Goal: Information Seeking & Learning: Learn about a topic

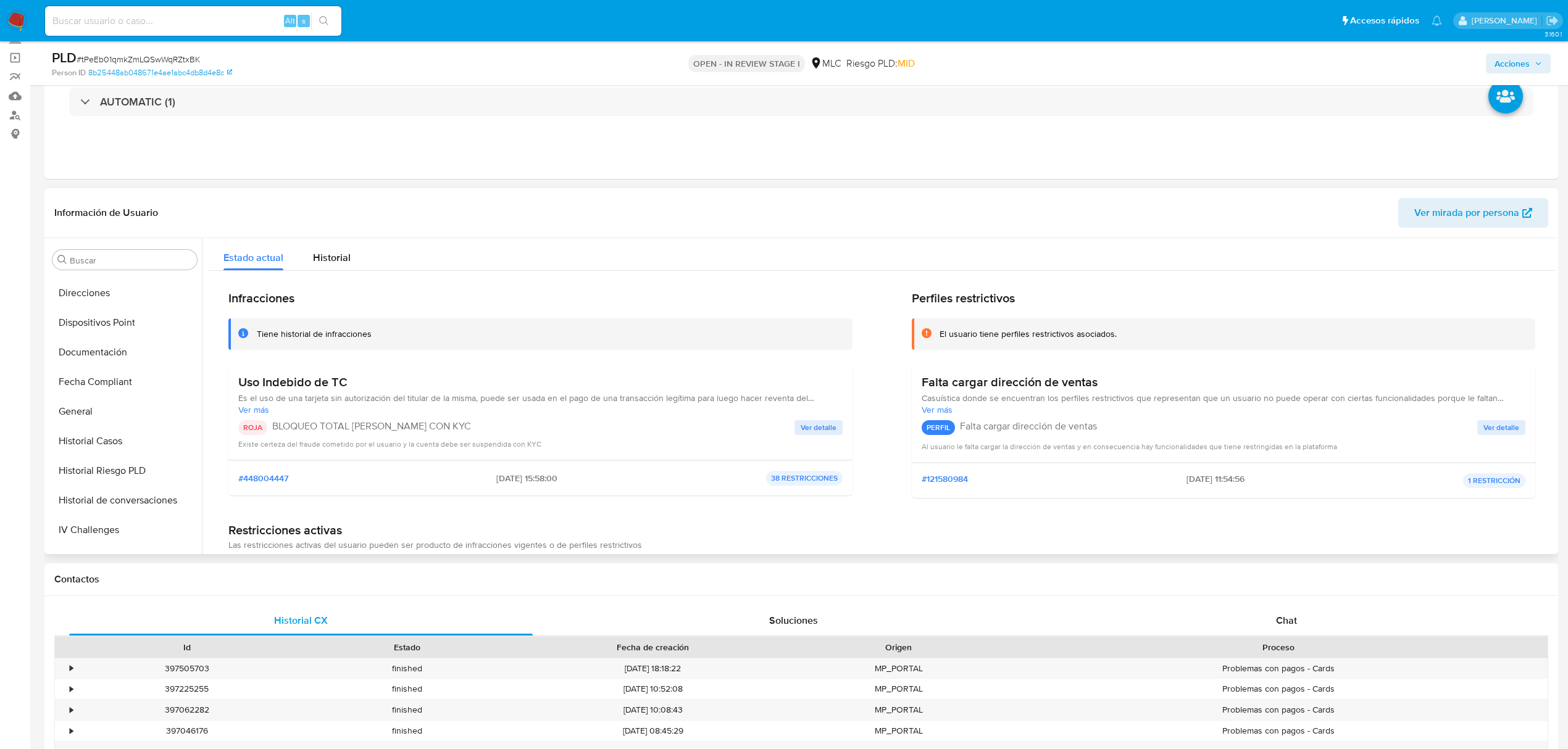
scroll to position [5, 0]
click at [113, 429] on button "Cruces y Relaciones" at bounding box center [119, 432] width 144 height 29
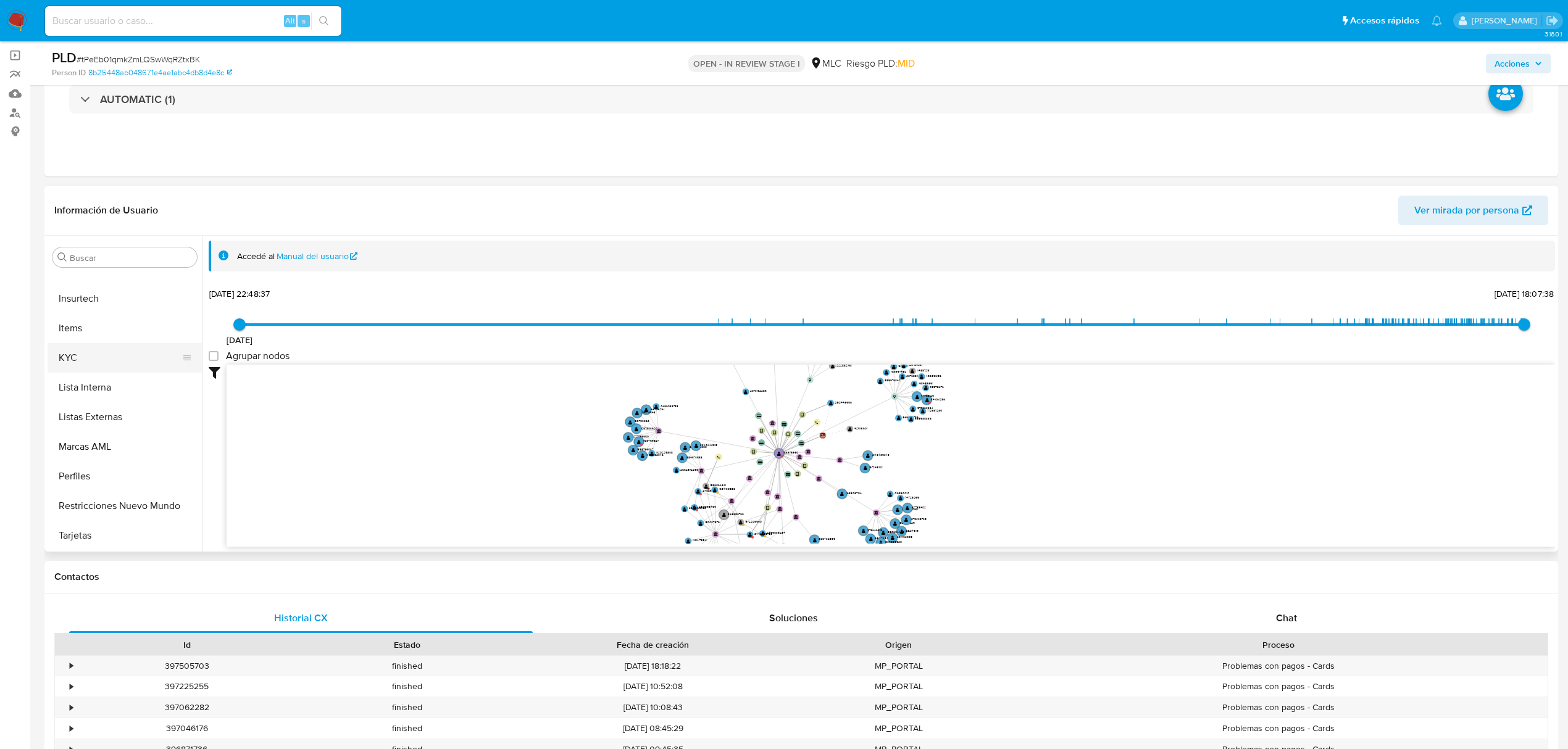
scroll to position [82, 0]
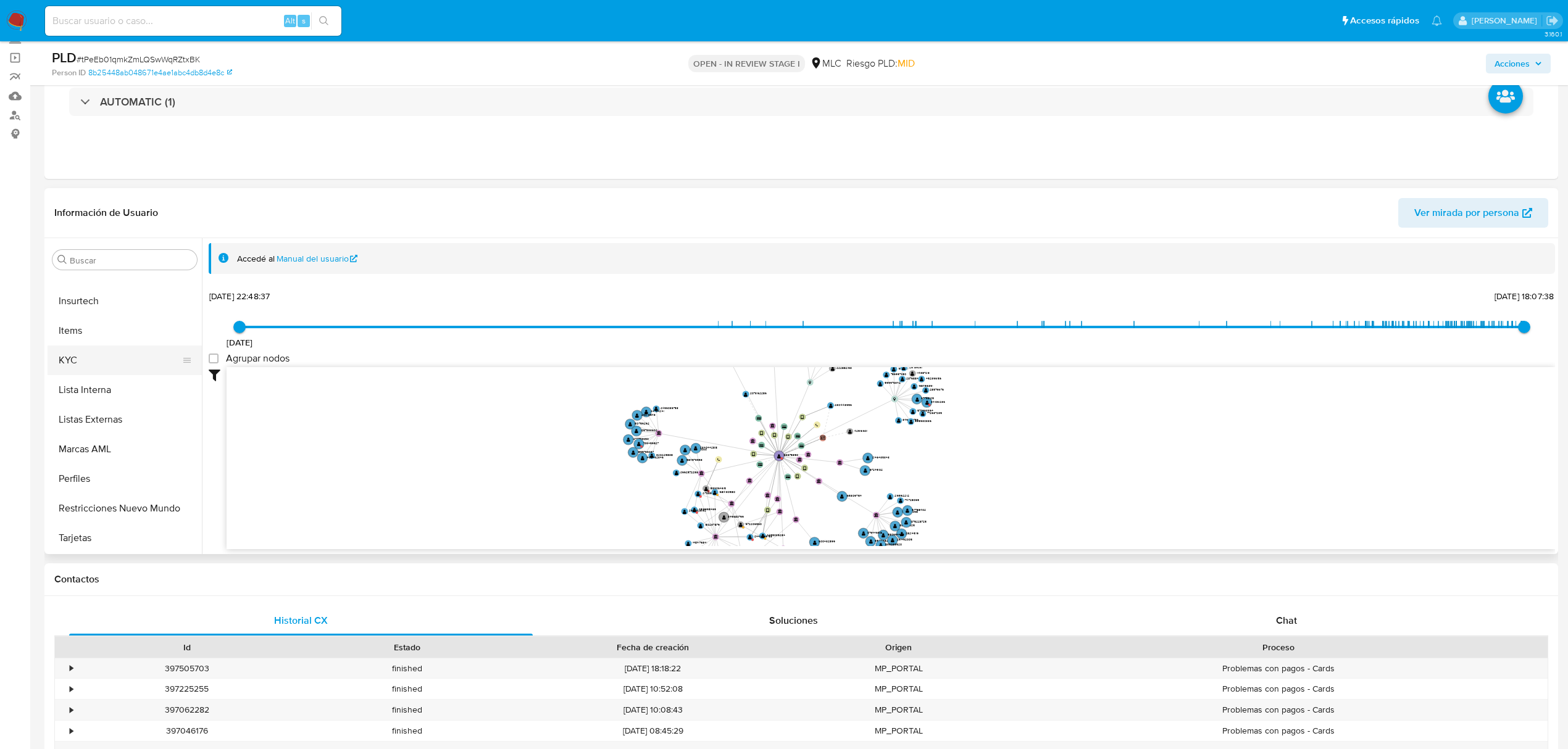
click at [107, 371] on button "KYC" at bounding box center [119, 360] width 144 height 29
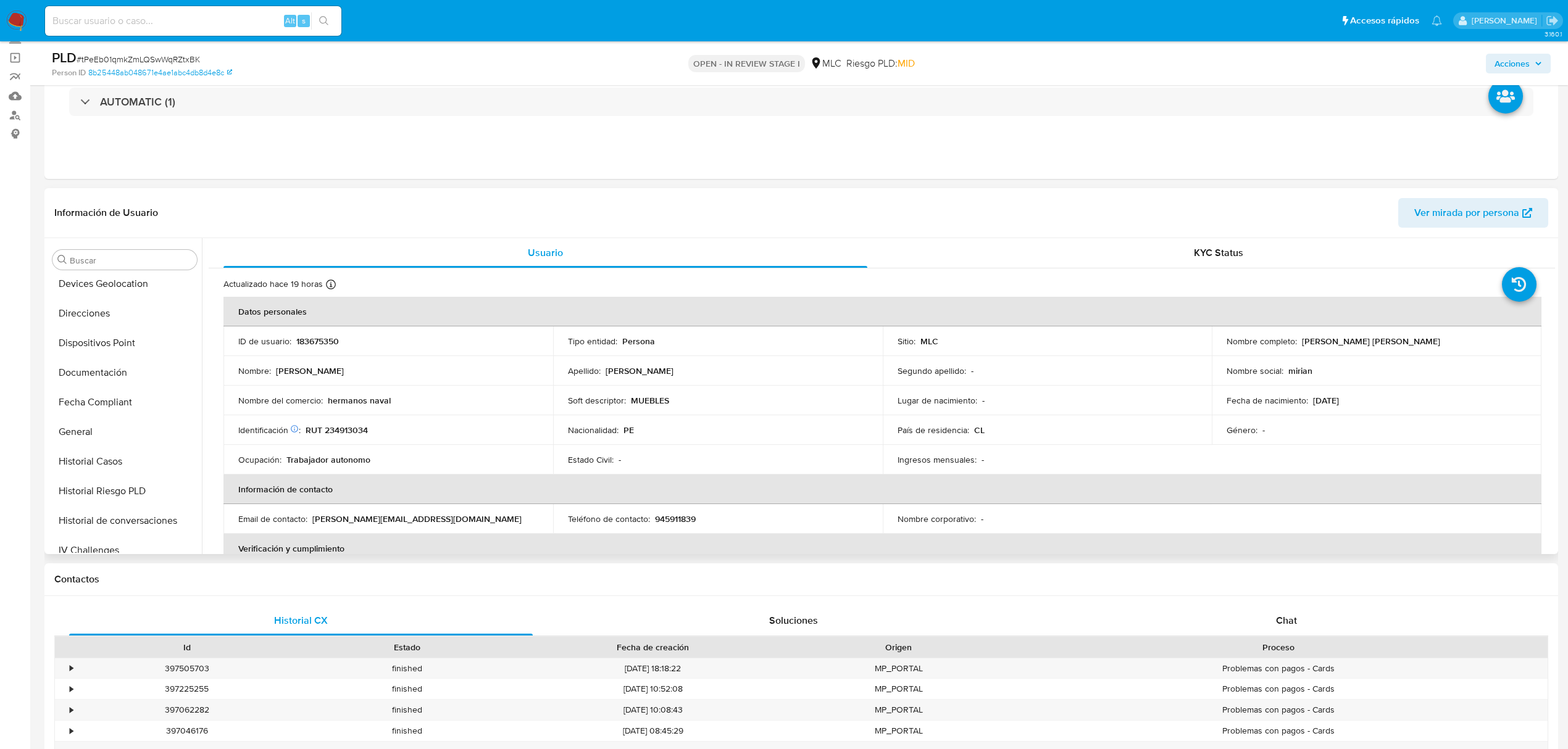
scroll to position [5, 0]
click at [97, 430] on button "Cruces y Relaciones" at bounding box center [119, 432] width 144 height 29
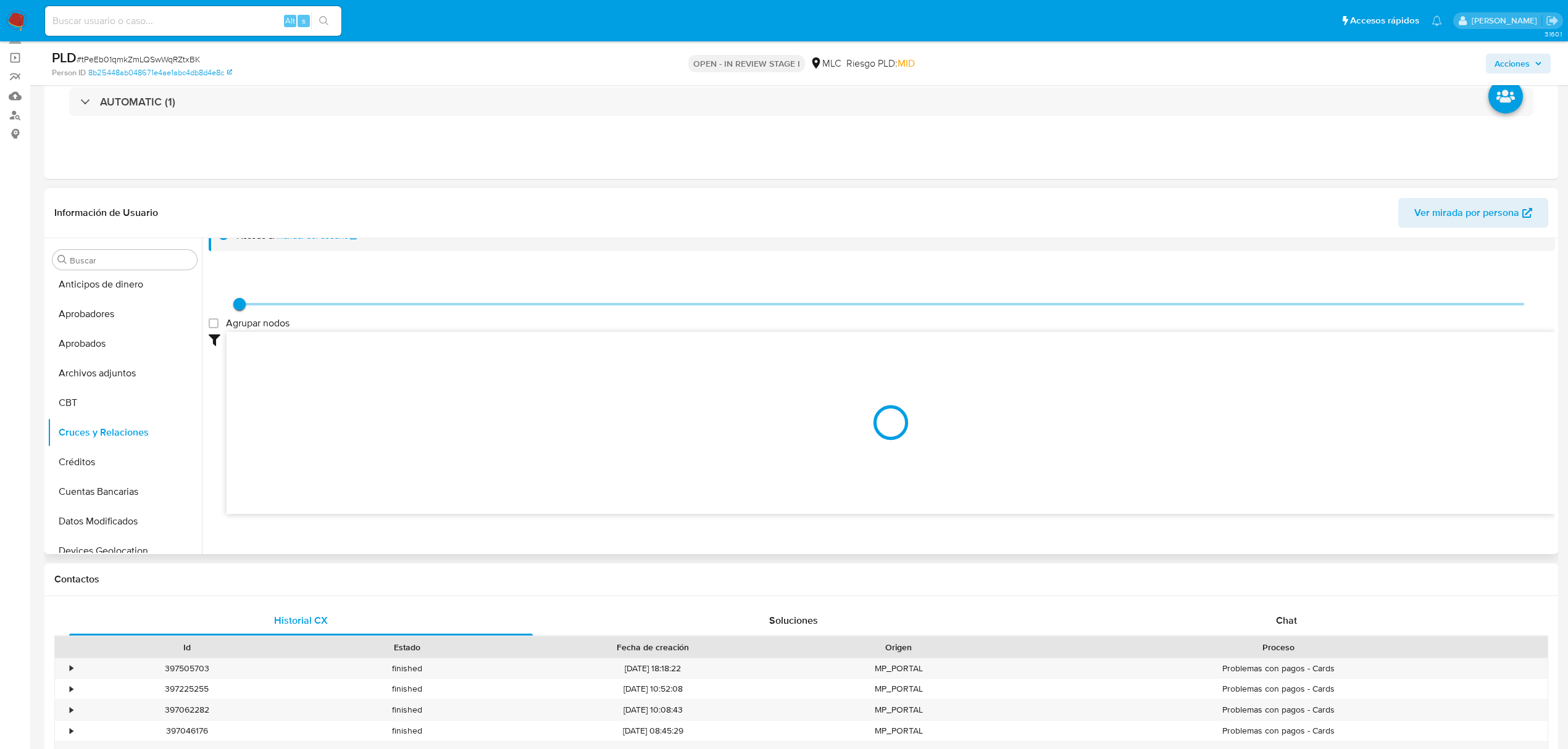
scroll to position [33, 0]
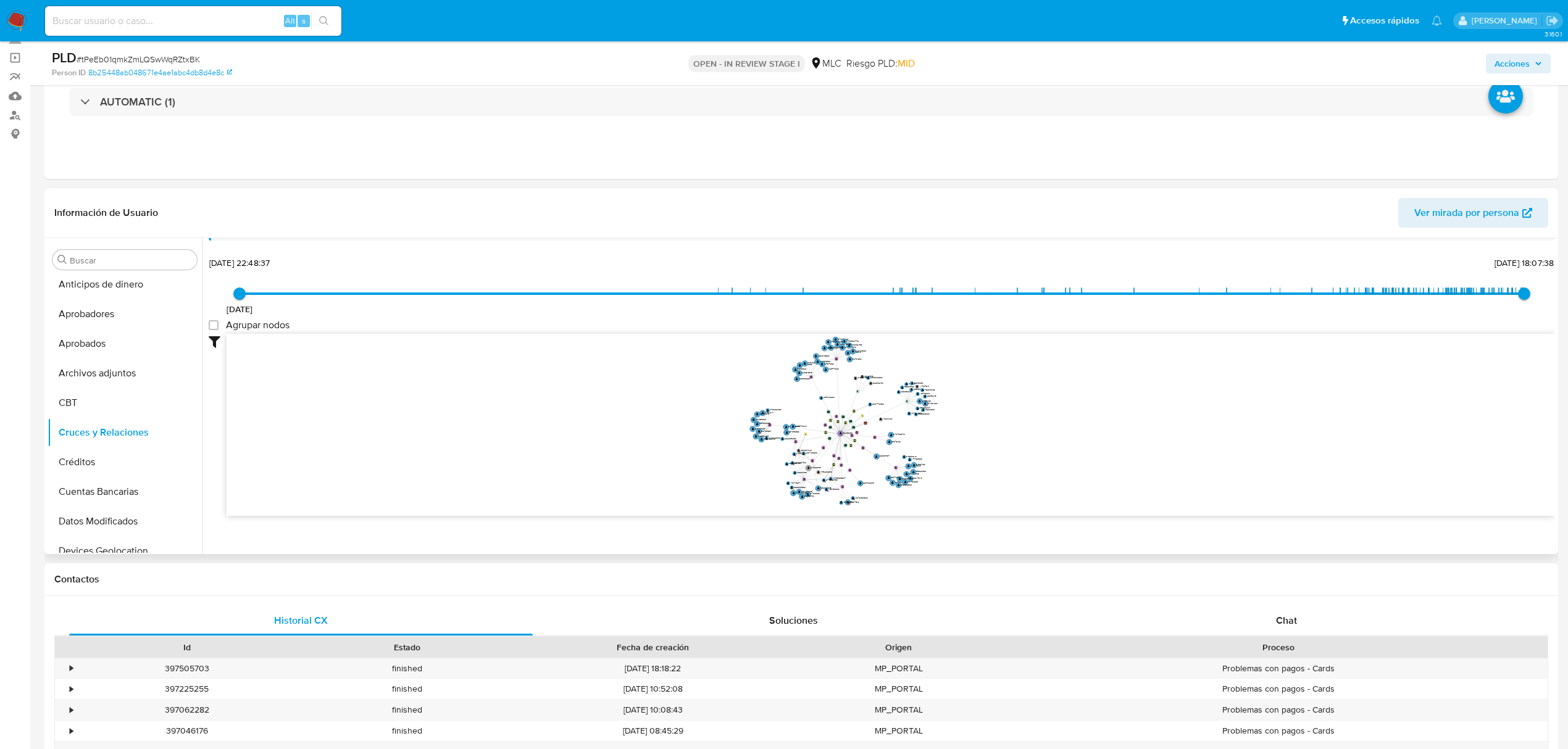
drag, startPoint x: 1243, startPoint y: 405, endPoint x: 958, endPoint y: 424, distance: 285.6
click at [958, 424] on icon "device-689114af0b60d582cb0651f4  user-183675350  183675350 device-68cb9684e13…" at bounding box center [891, 423] width 1328 height 179
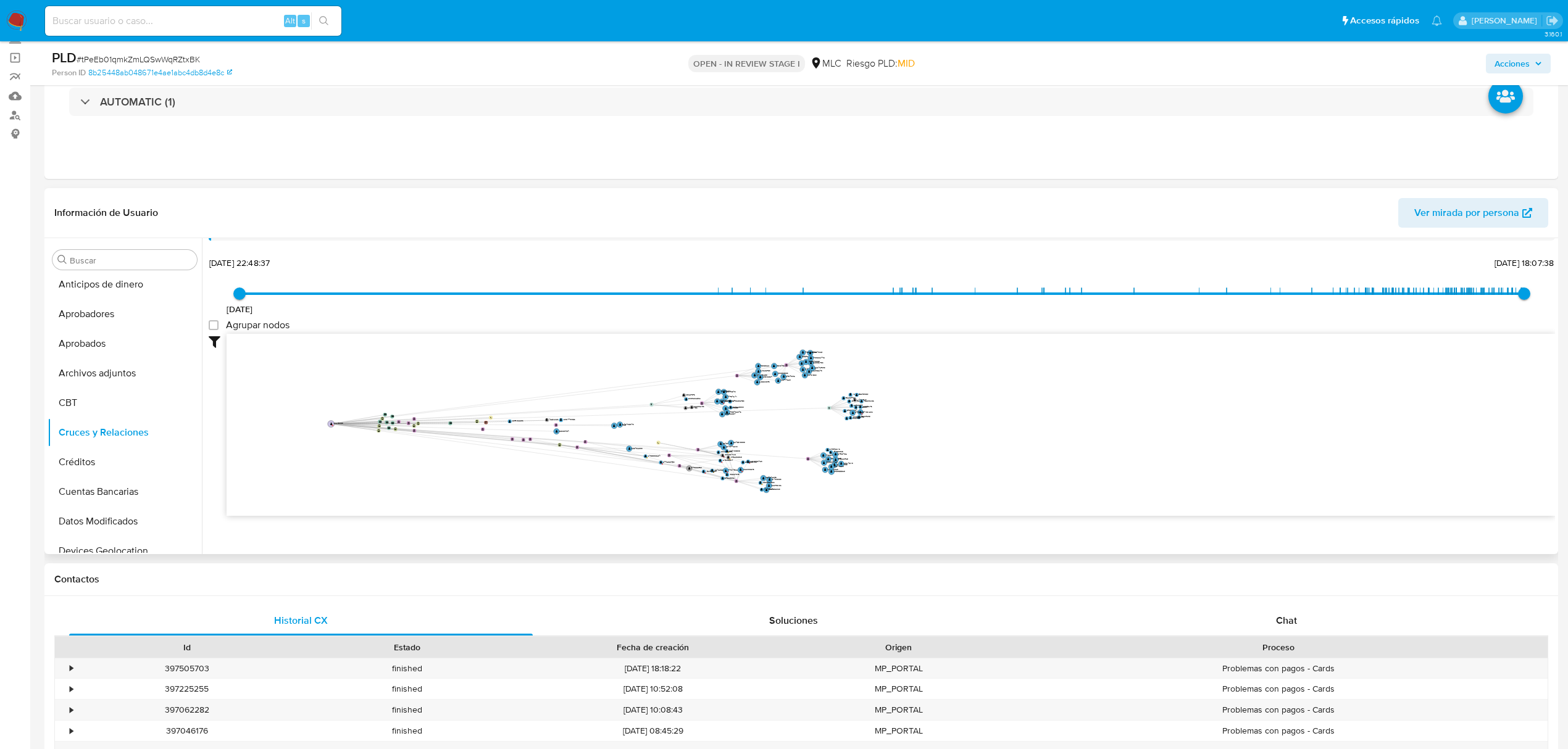
drag, startPoint x: 841, startPoint y: 433, endPoint x: 332, endPoint y: 423, distance: 509.1
click at [332, 423] on text "" at bounding box center [331, 423] width 3 height 3
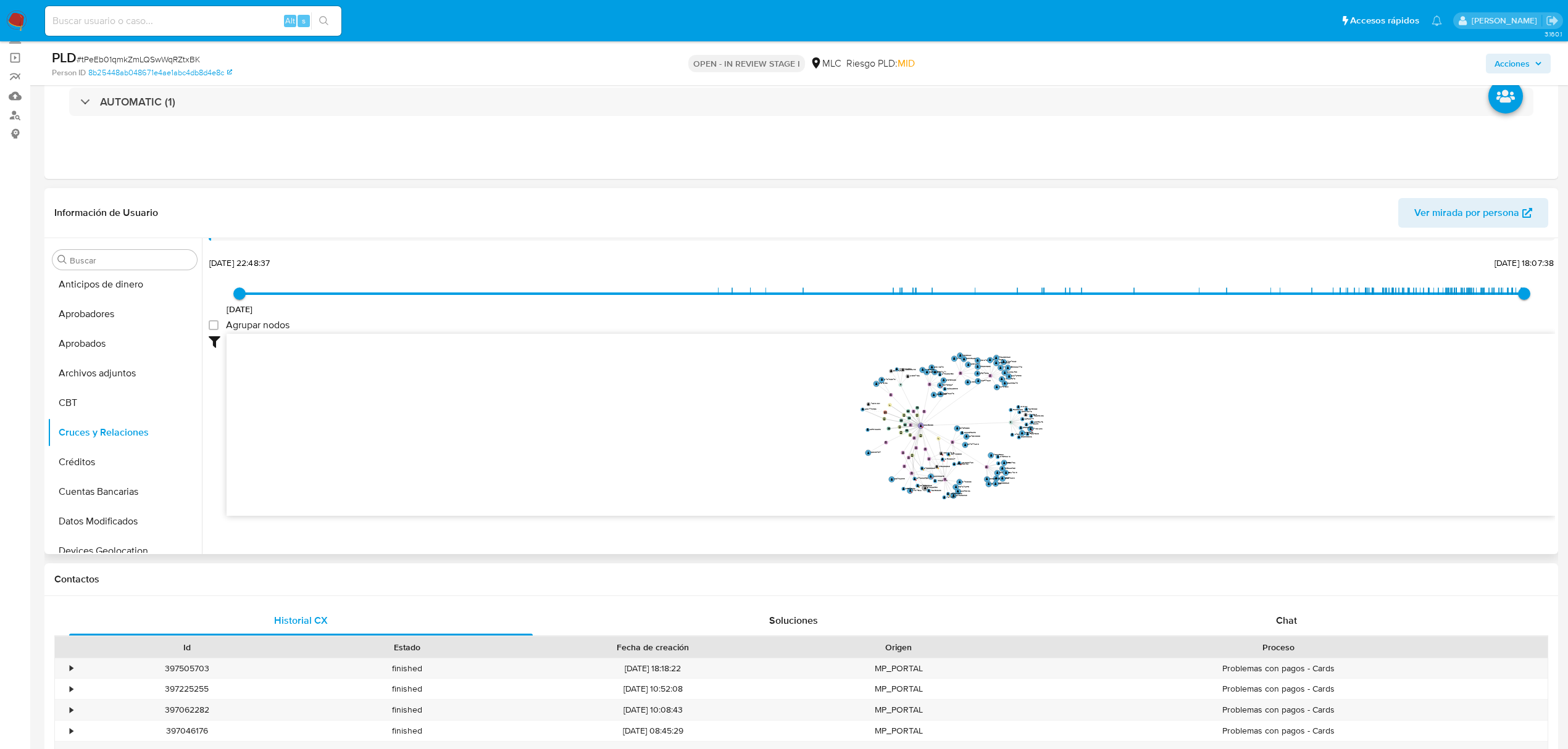
drag, startPoint x: 889, startPoint y: 457, endPoint x: 1045, endPoint y: 460, distance: 156.0
click at [1045, 460] on icon "device-689114af0b60d582cb0651f4  user-183675350  183675350 device-68cb9684e13…" at bounding box center [891, 423] width 1328 height 179
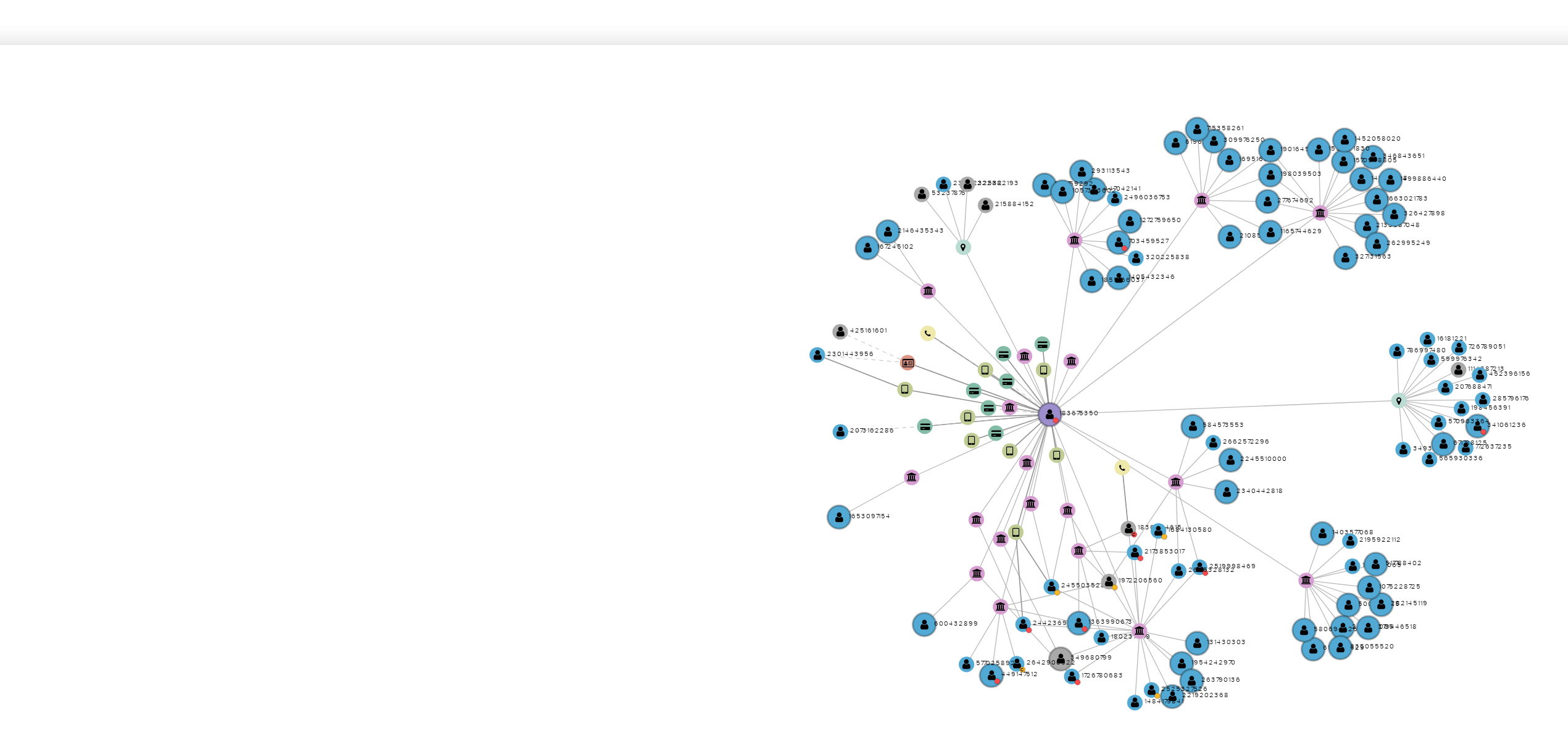
scroll to position [82, 0]
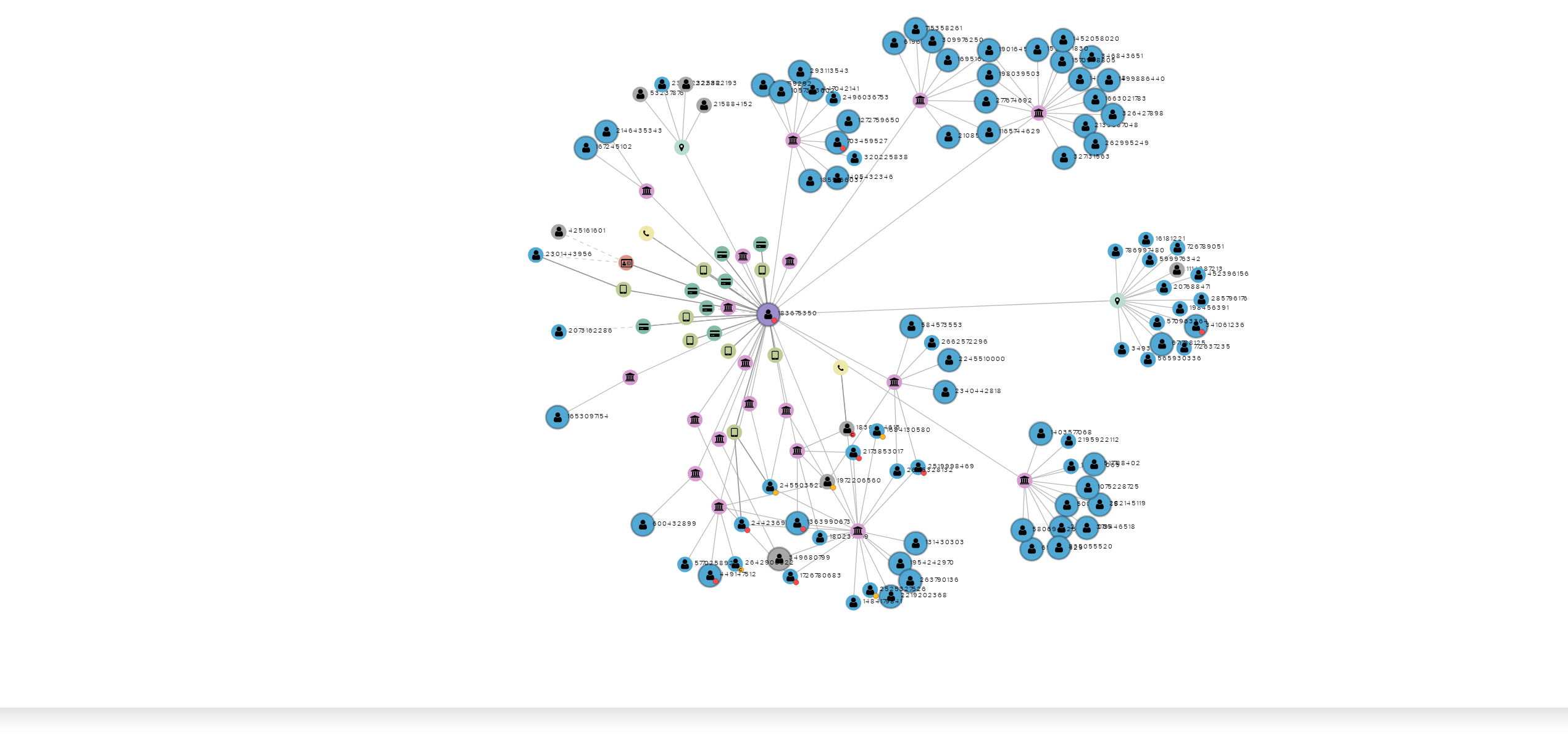
drag, startPoint x: 861, startPoint y: 408, endPoint x: 795, endPoint y: 402, distance: 66.3
click at [795, 402] on icon "device-689114af0b60d582cb0651f4  user-183675350  183675350 device-68cb9684e13…" at bounding box center [891, 423] width 1328 height 179
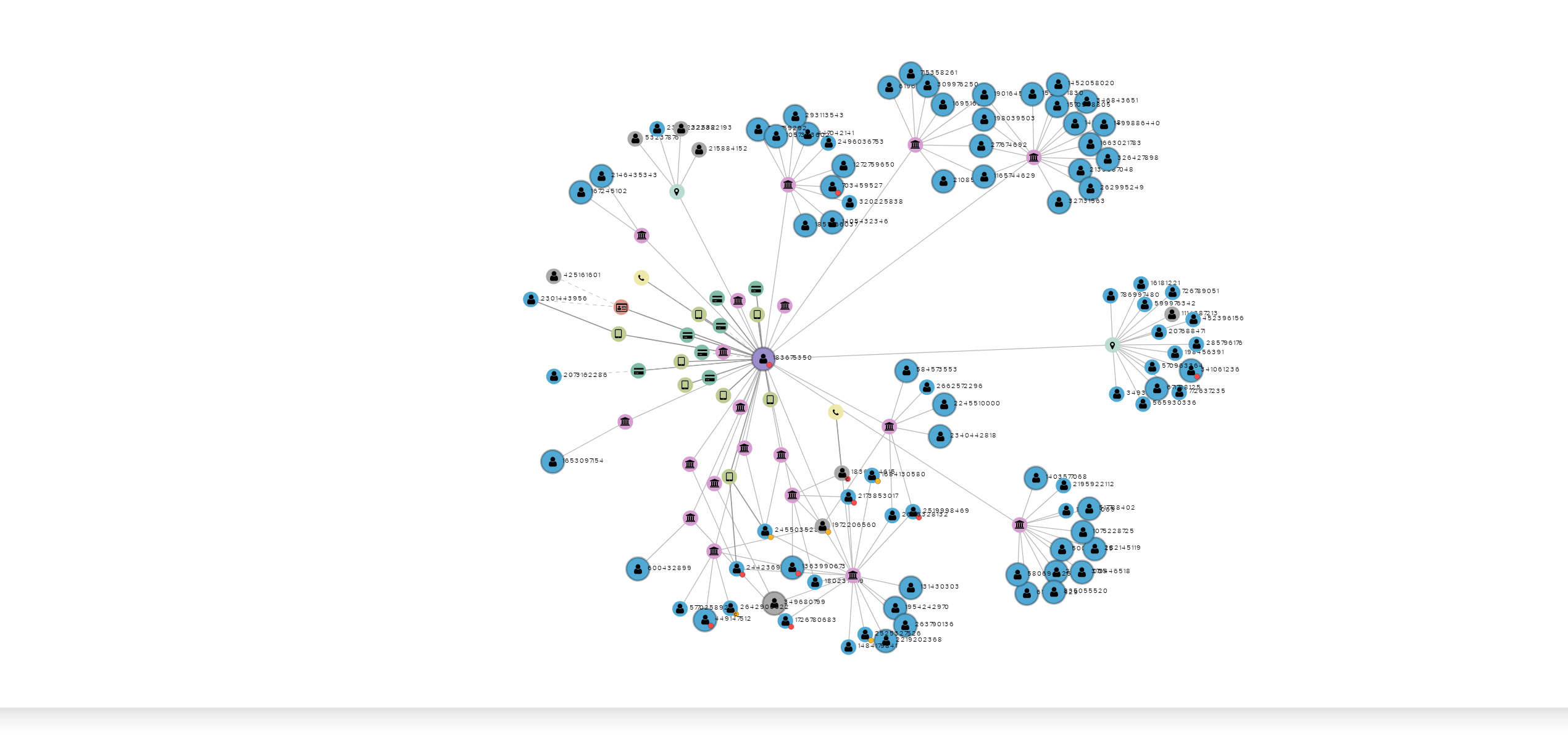
drag, startPoint x: 913, startPoint y: 398, endPoint x: 913, endPoint y: 409, distance: 11.0
click at [913, 409] on icon "device-689114af0b60d582cb0651f4  user-183675350  183675350 device-68cb9684e13…" at bounding box center [891, 423] width 1328 height 179
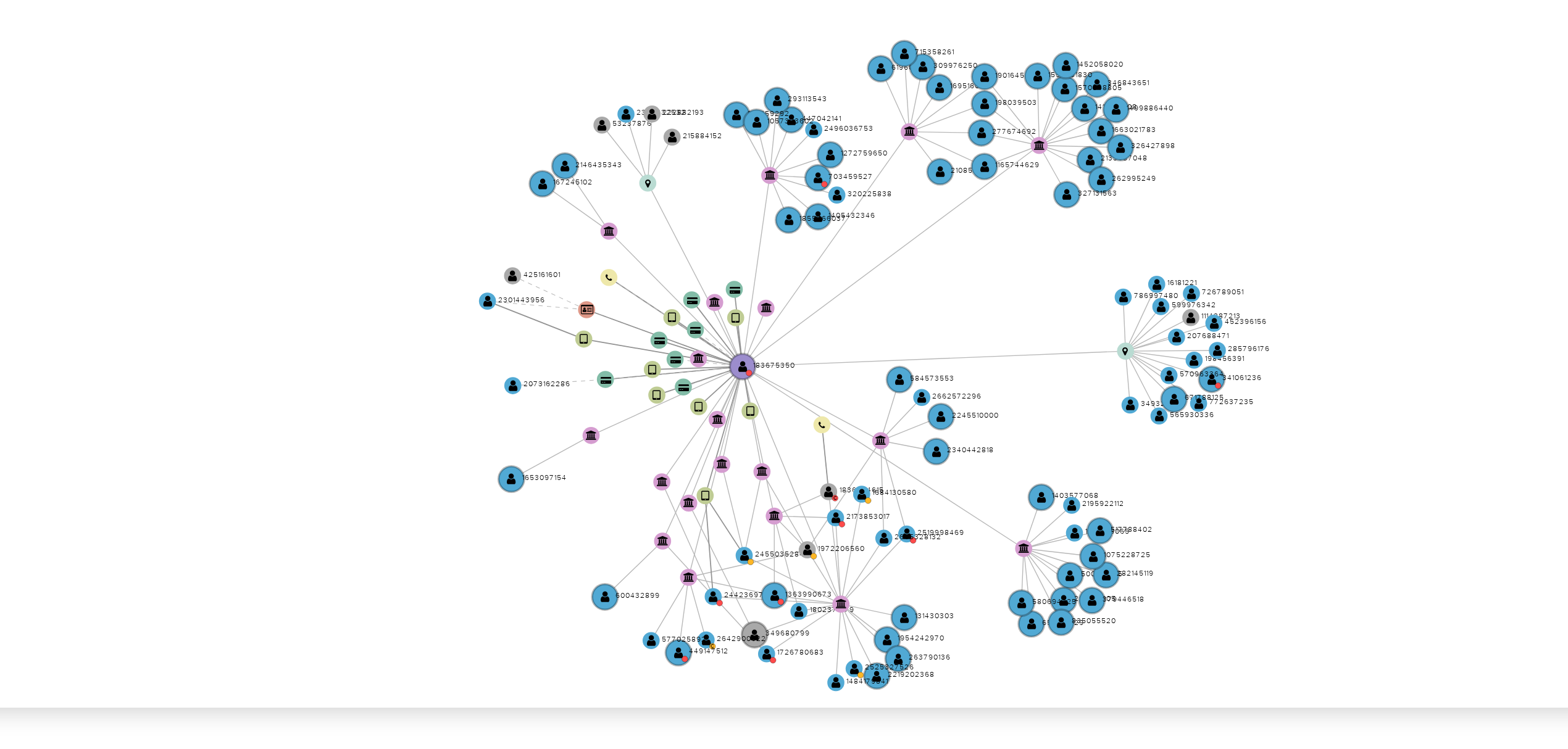
click at [908, 408] on icon "device-689114af0b60d582cb0651f4  user-183675350  183675350 device-68cb9684e13…" at bounding box center [891, 423] width 1328 height 179
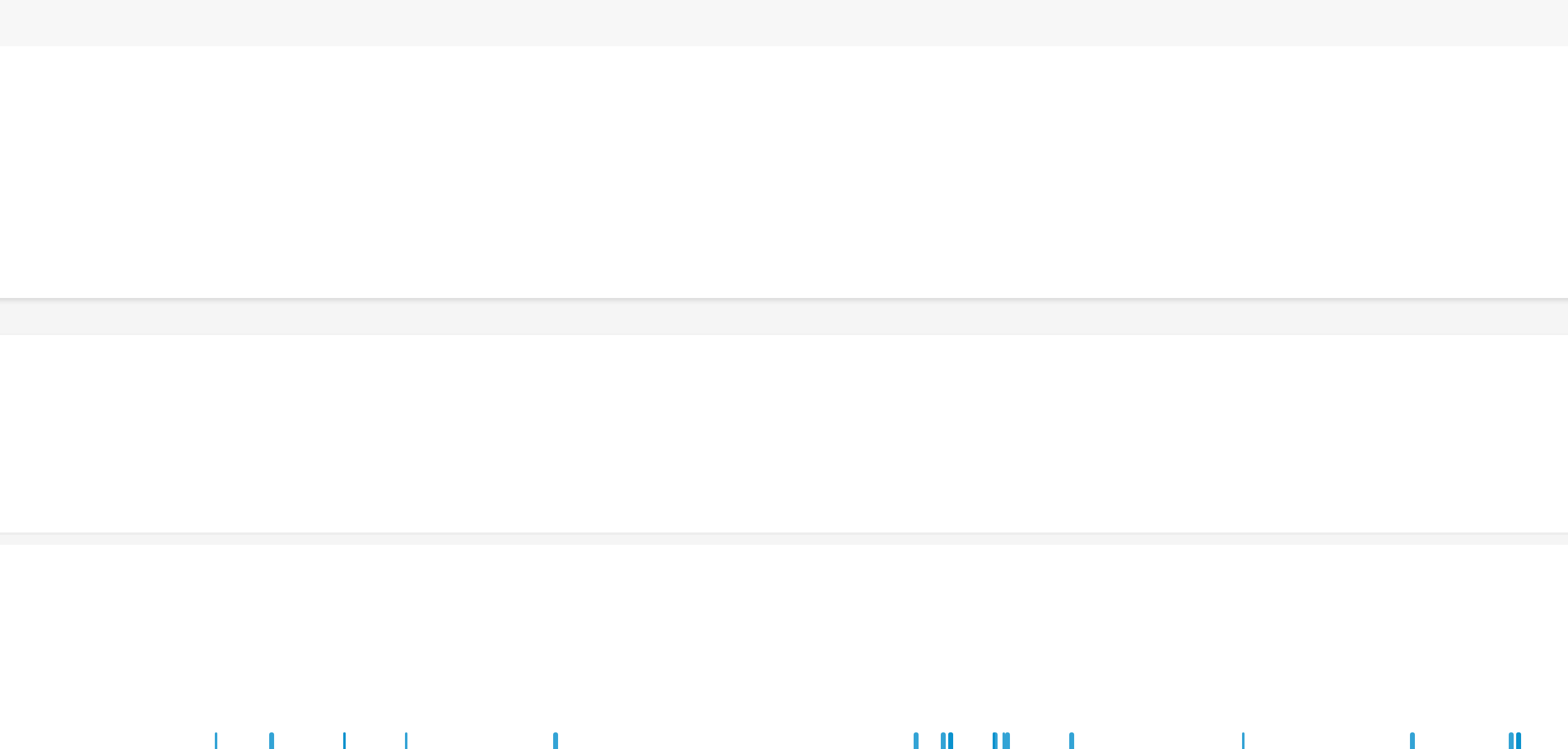
scroll to position [0, 0]
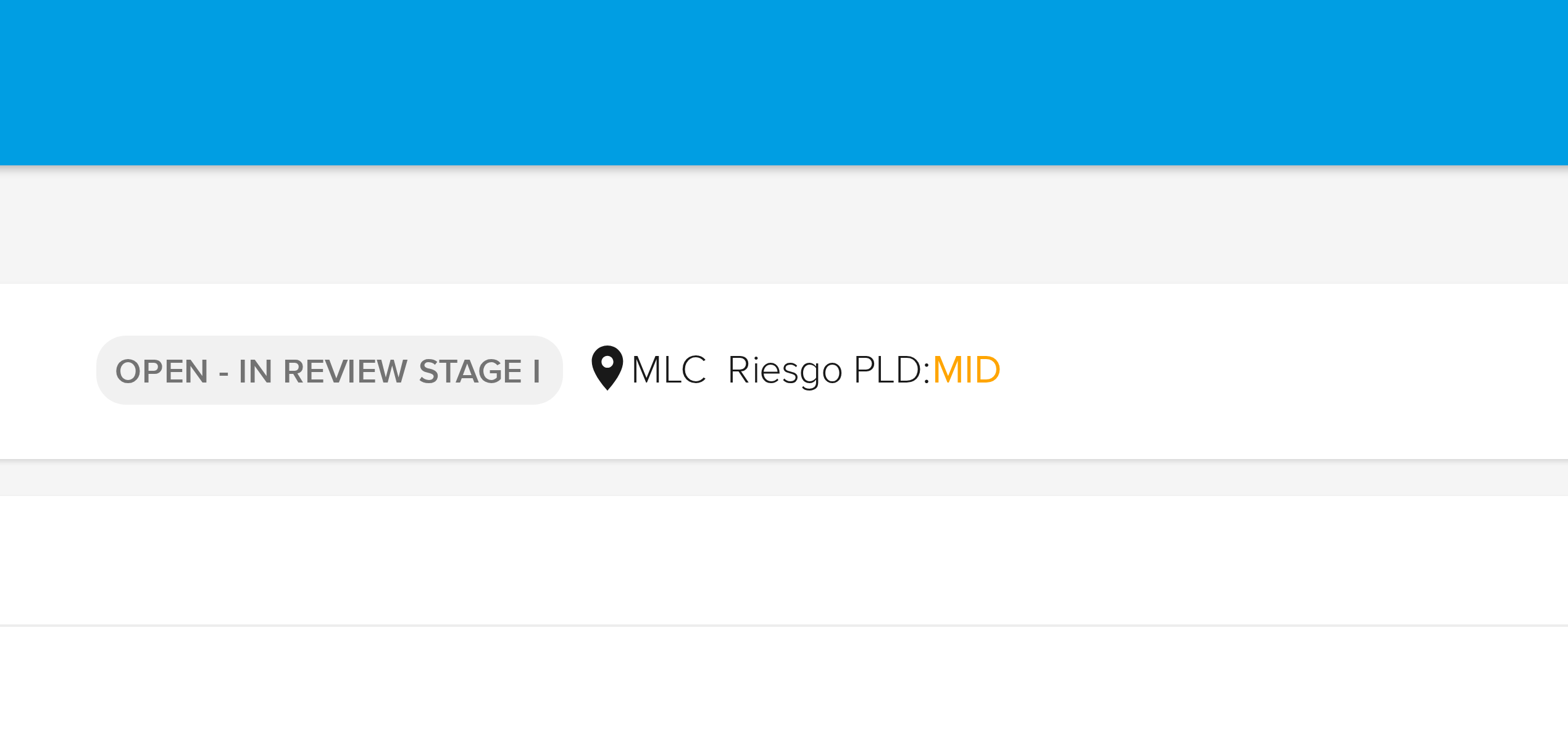
drag, startPoint x: 1059, startPoint y: 425, endPoint x: 1058, endPoint y: 21, distance: 404.0
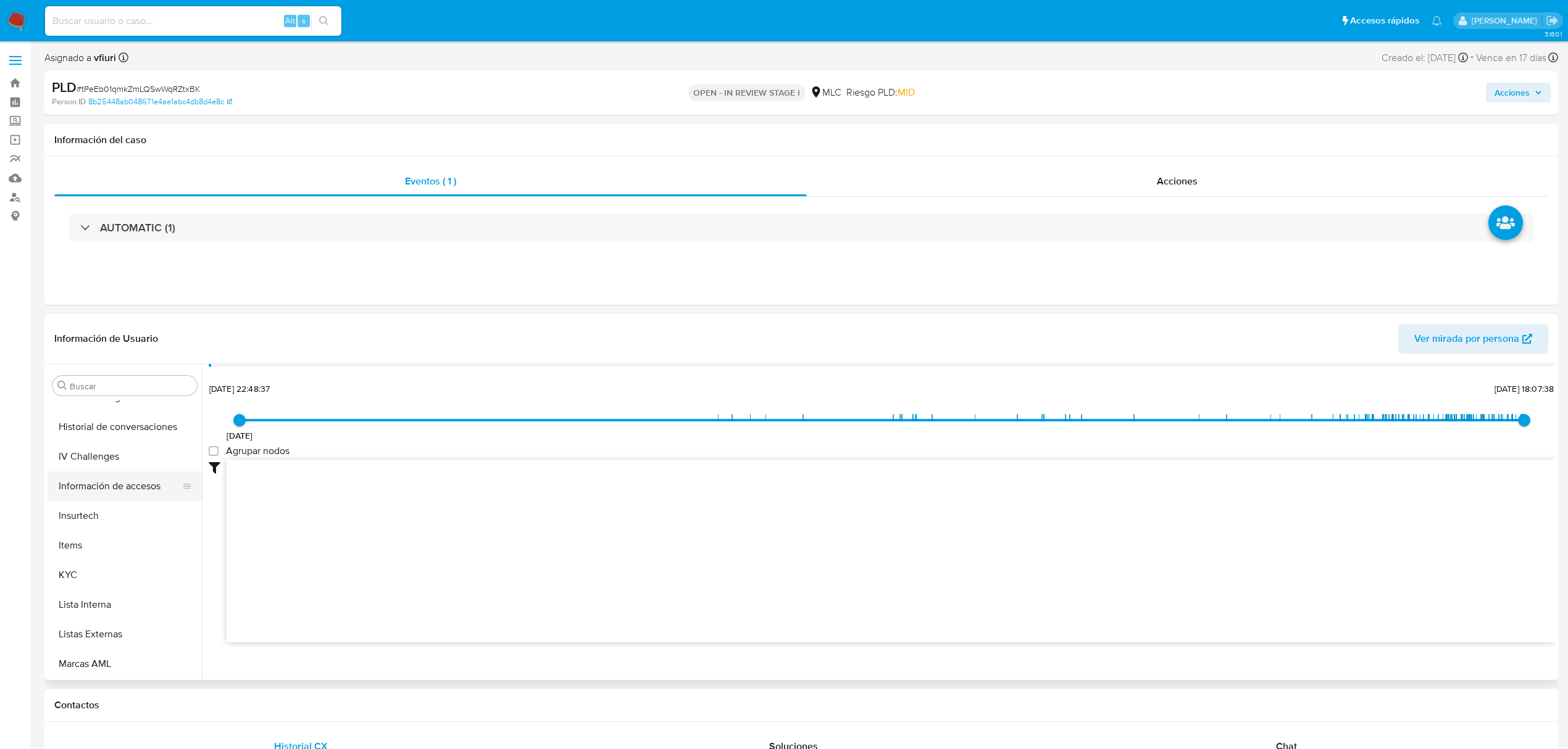
scroll to position [499, 0]
click at [102, 564] on button "KYC" at bounding box center [119, 568] width 144 height 29
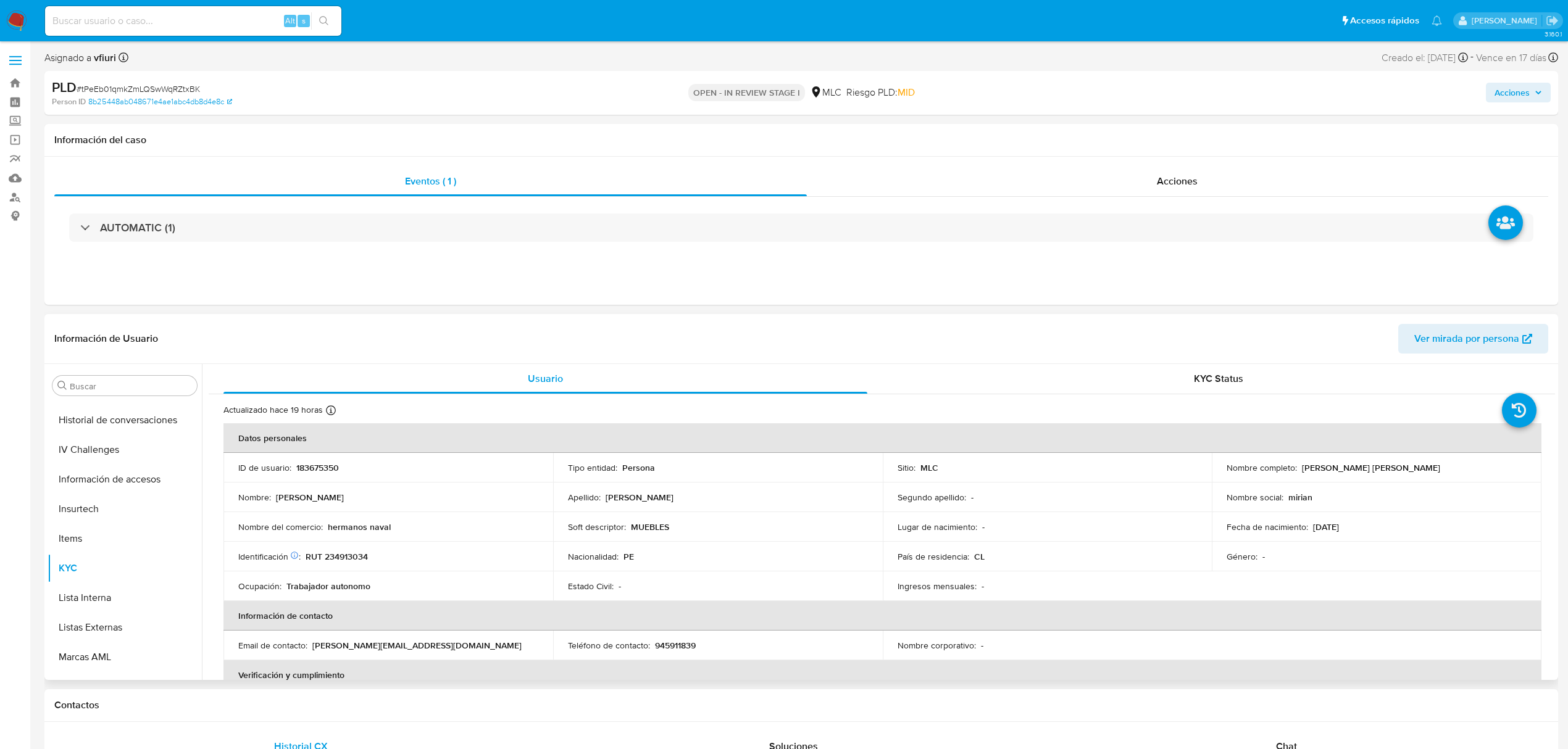
click at [351, 554] on p "RUT 234913034" at bounding box center [337, 557] width 63 height 11
copy p "234913034"
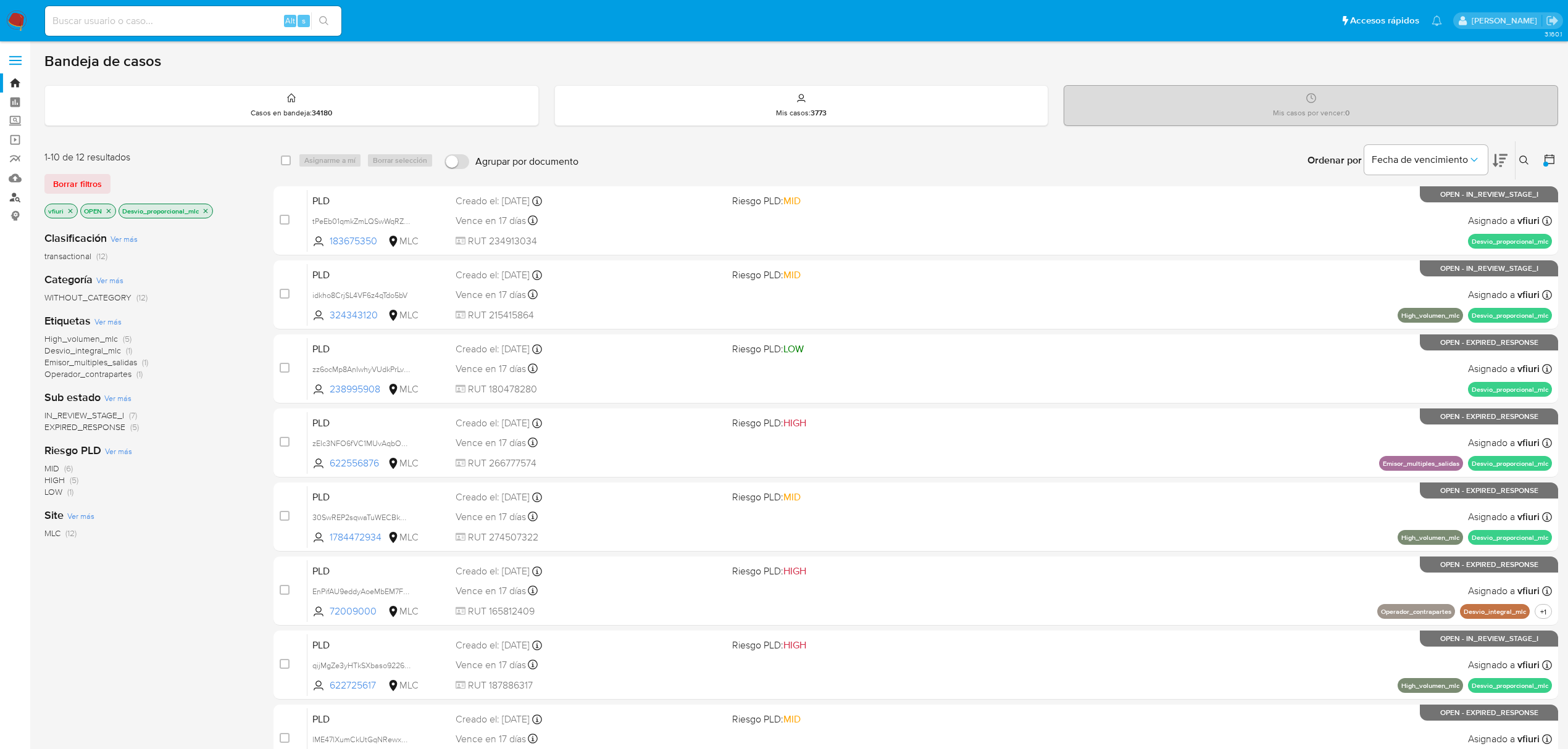
click at [15, 193] on link "Buscador de personas" at bounding box center [73, 197] width 147 height 19
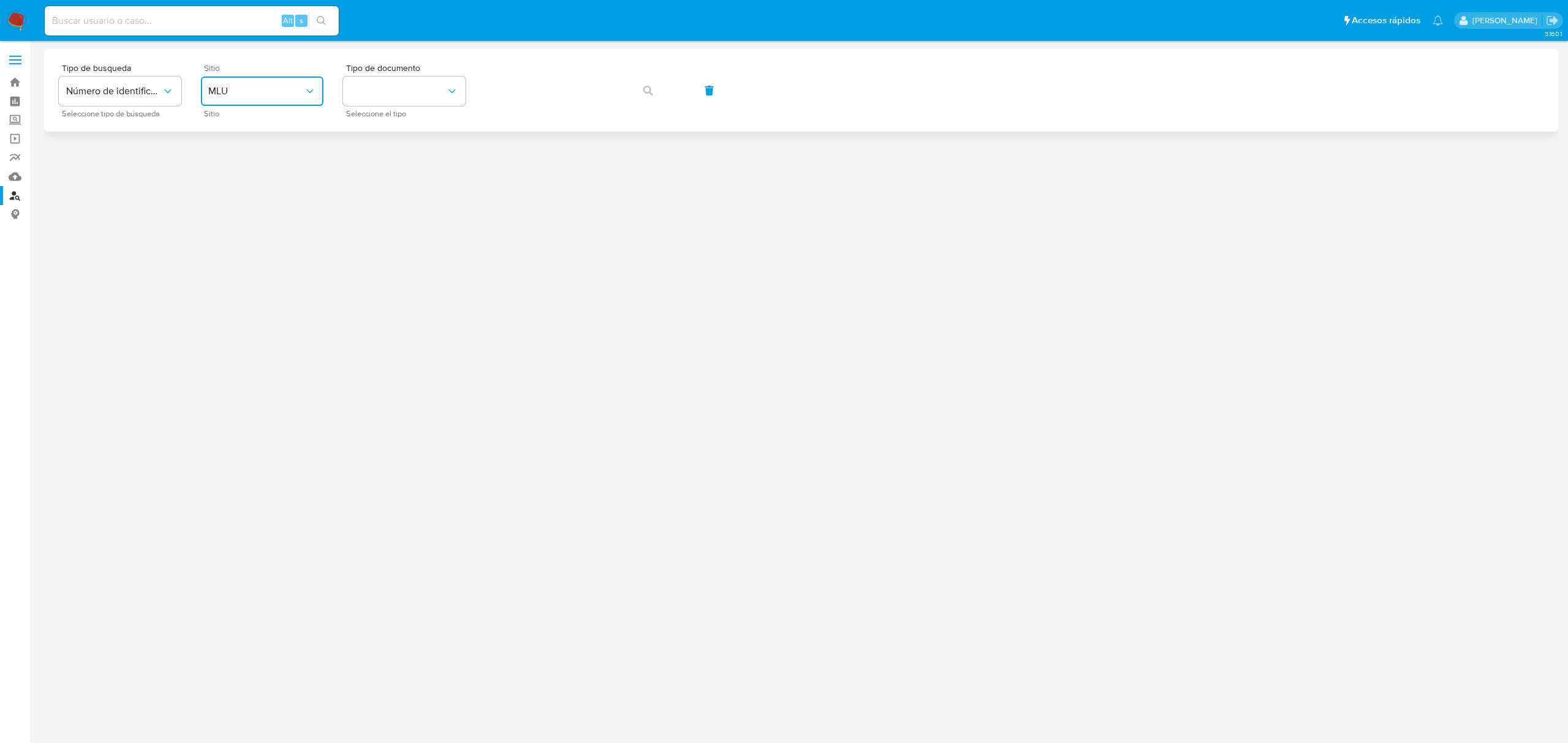
click at [263, 82] on button "MLU" at bounding box center [263, 91] width 123 height 29
click at [240, 295] on div "MLC" at bounding box center [258, 301] width 101 height 29
click at [358, 101] on button "identificationType" at bounding box center [404, 91] width 123 height 29
drag, startPoint x: 367, startPoint y: 142, endPoint x: 495, endPoint y: 111, distance: 131.7
click at [367, 142] on span "RUT" at bounding box center [360, 137] width 19 height 11
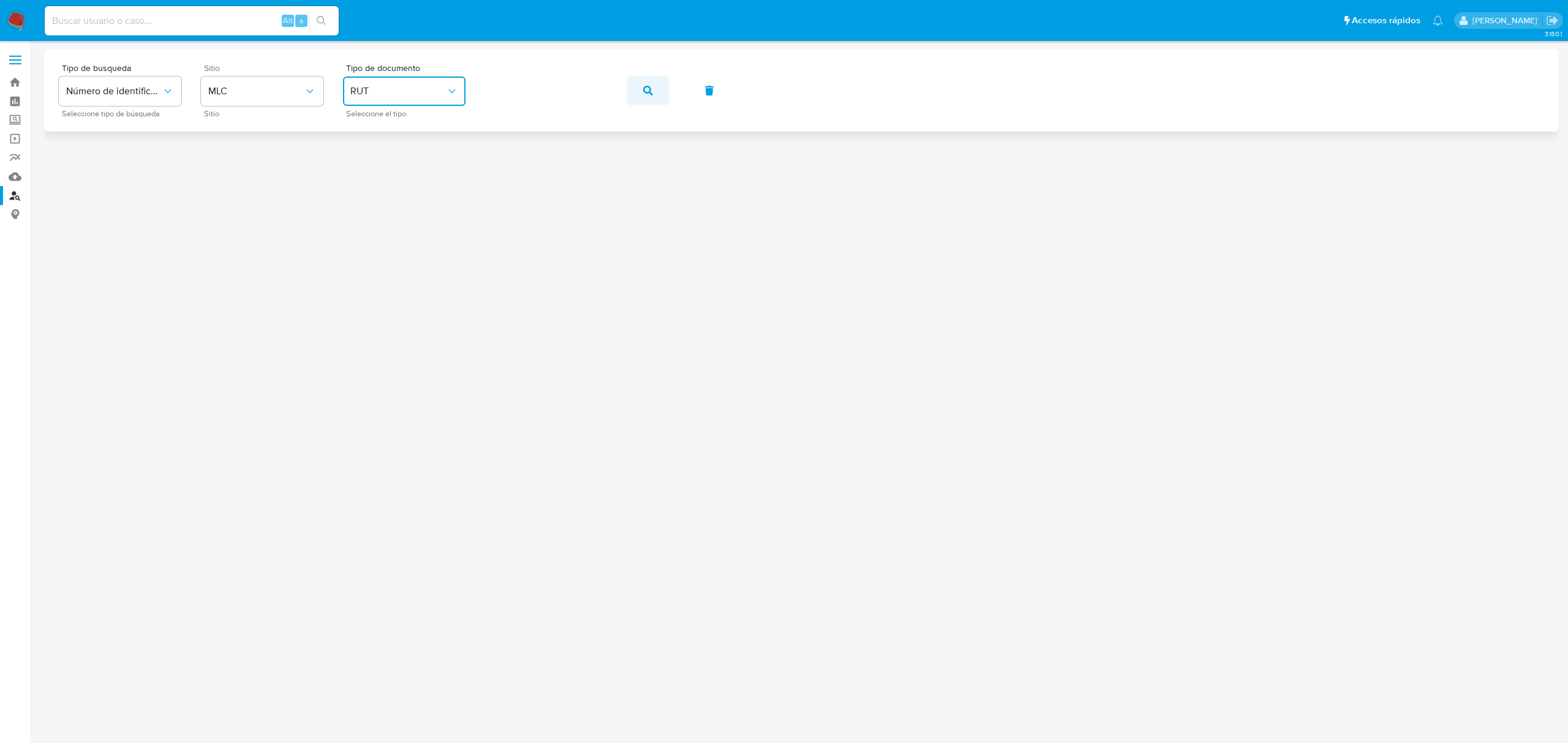
click at [662, 95] on button "button" at bounding box center [648, 90] width 42 height 29
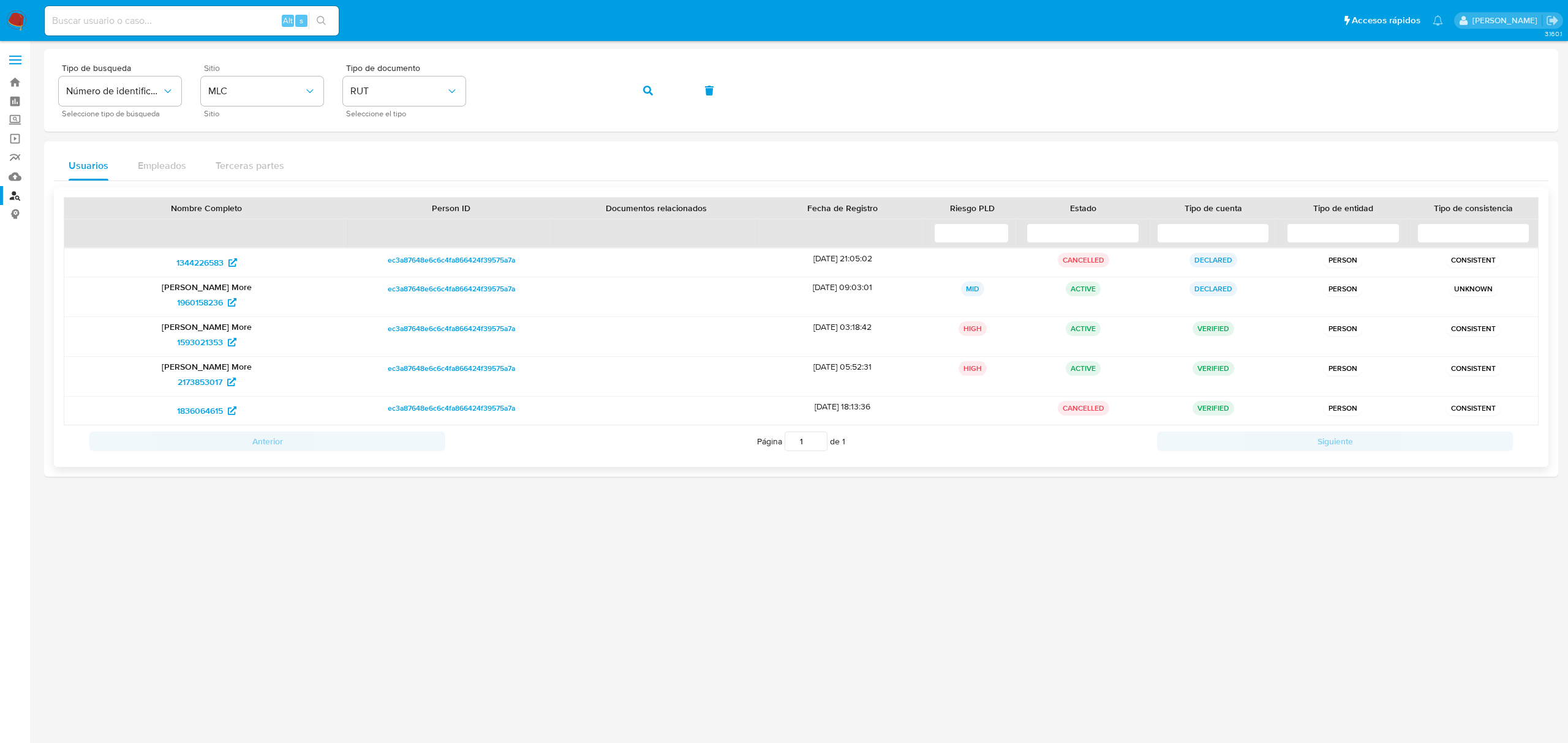
click at [217, 372] on p "Christopher Angelo Custodio More" at bounding box center [205, 366] width 267 height 11
click at [213, 381] on span "2173853017" at bounding box center [200, 382] width 44 height 20
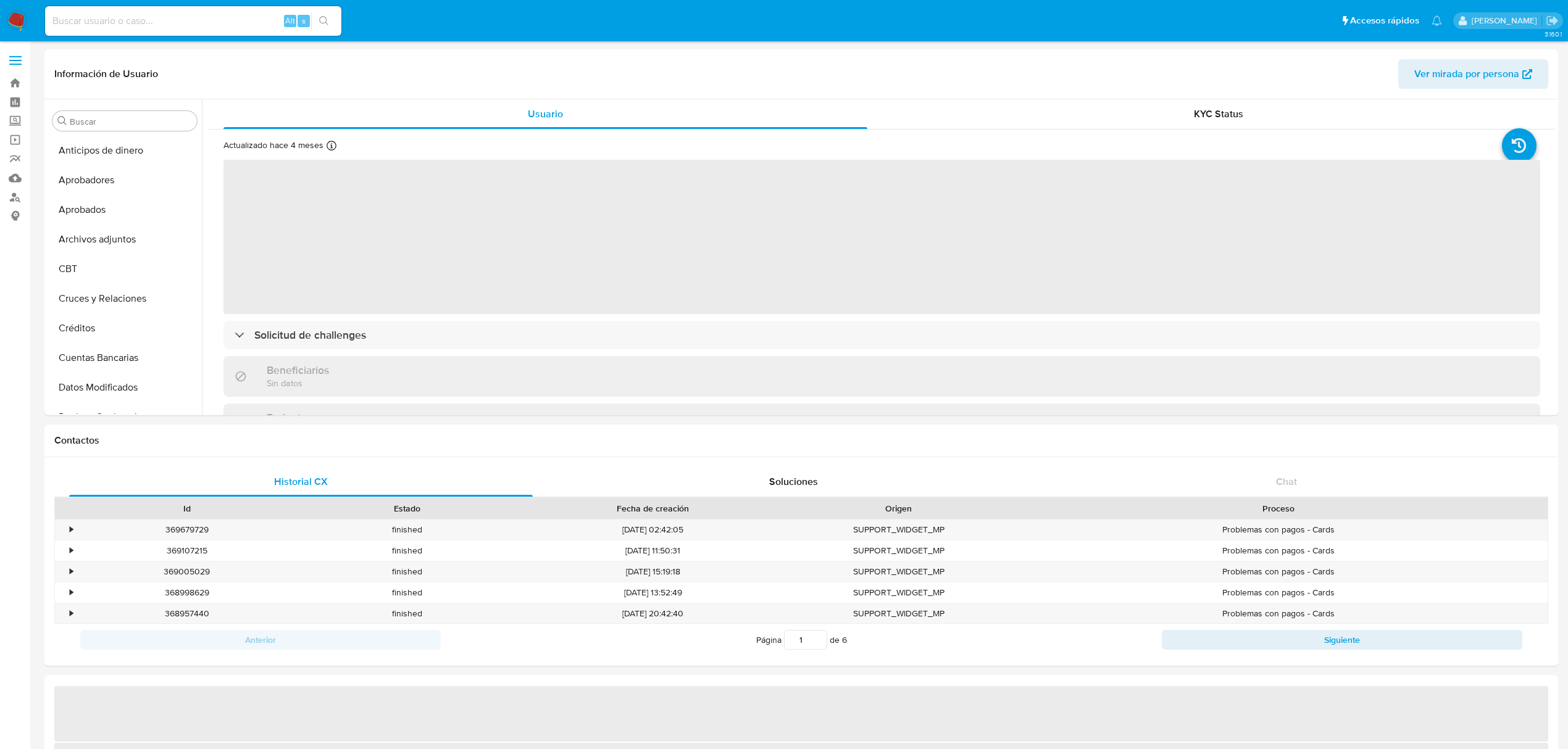
scroll to position [580, 0]
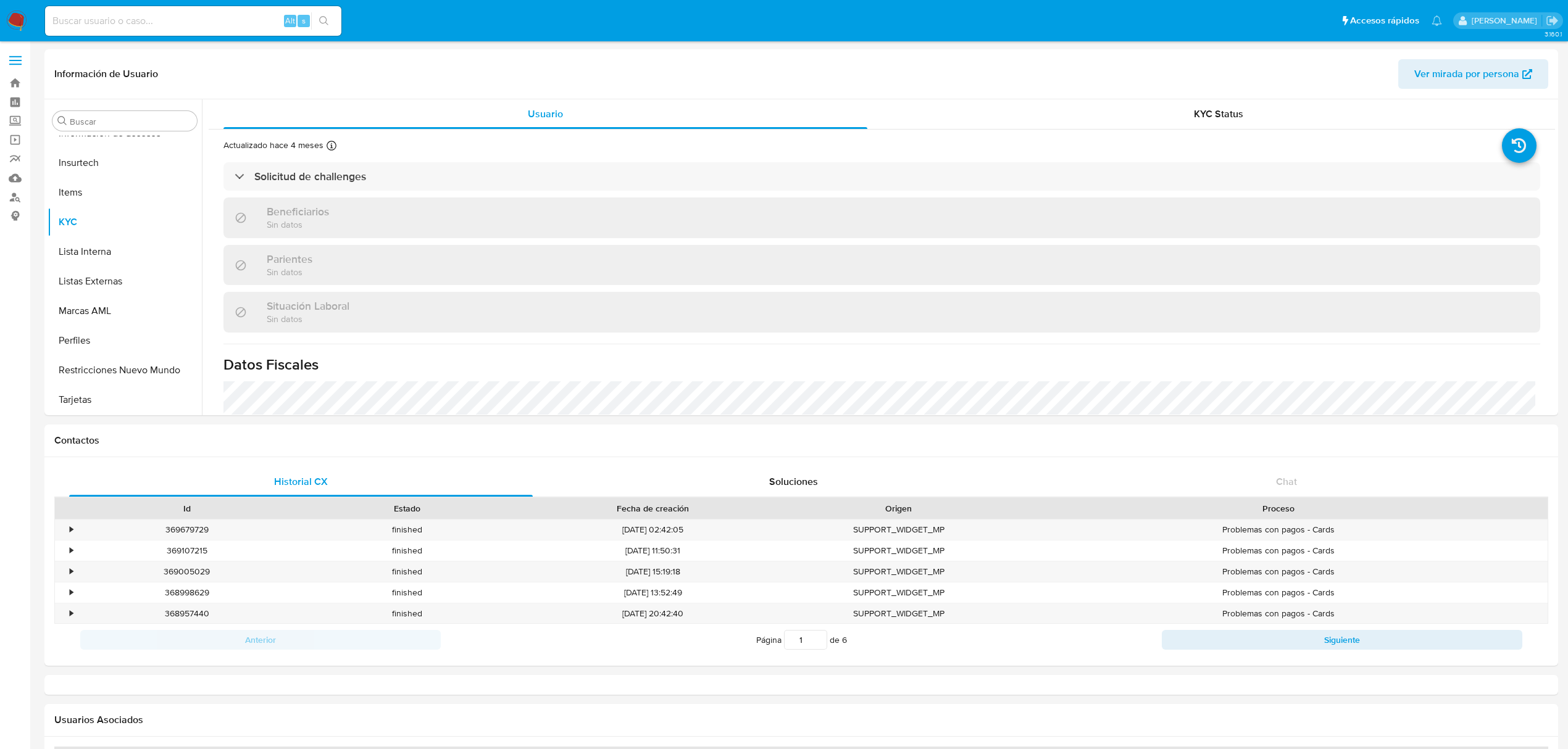
select select "10"
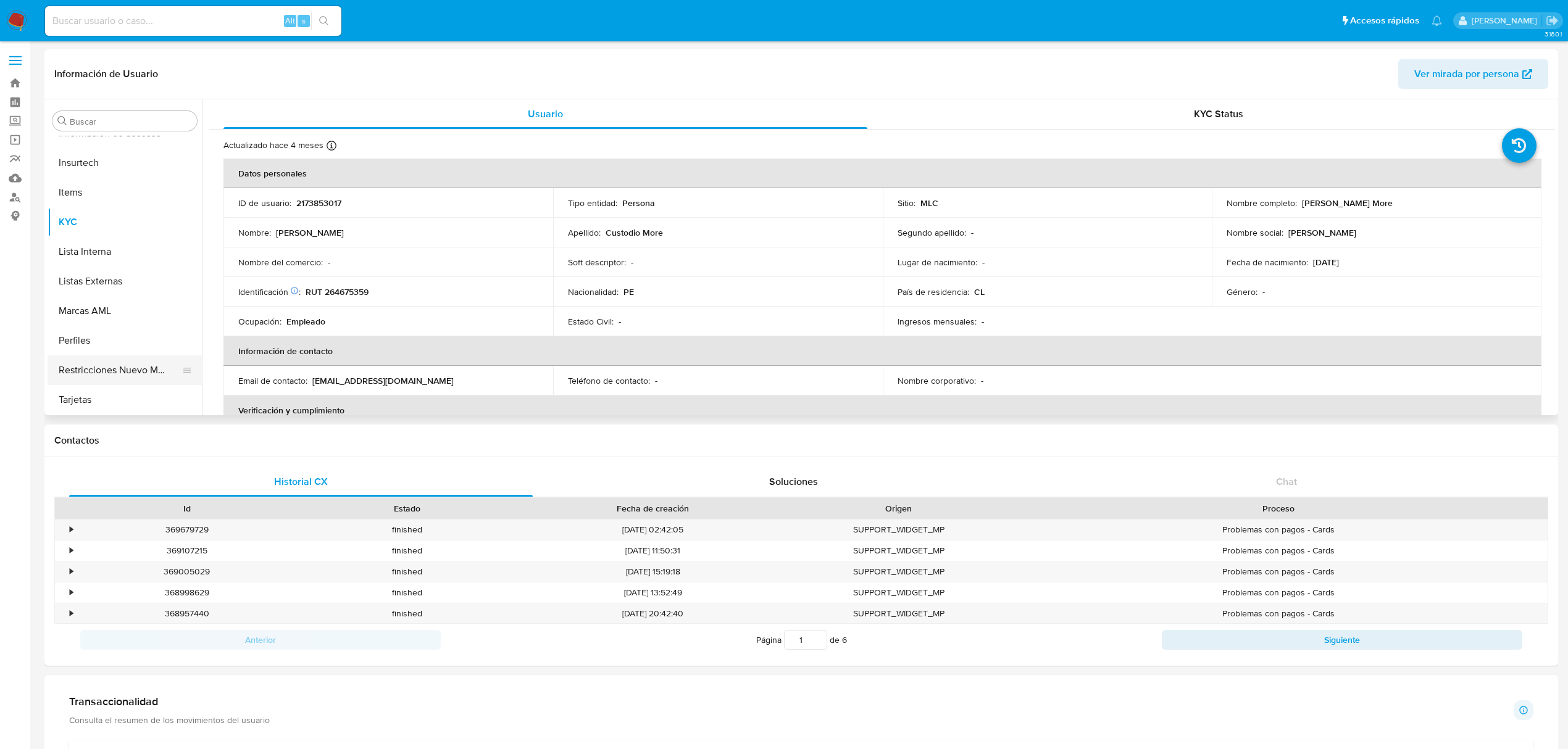
click at [131, 372] on button "Restricciones Nuevo Mundo" at bounding box center [119, 370] width 144 height 29
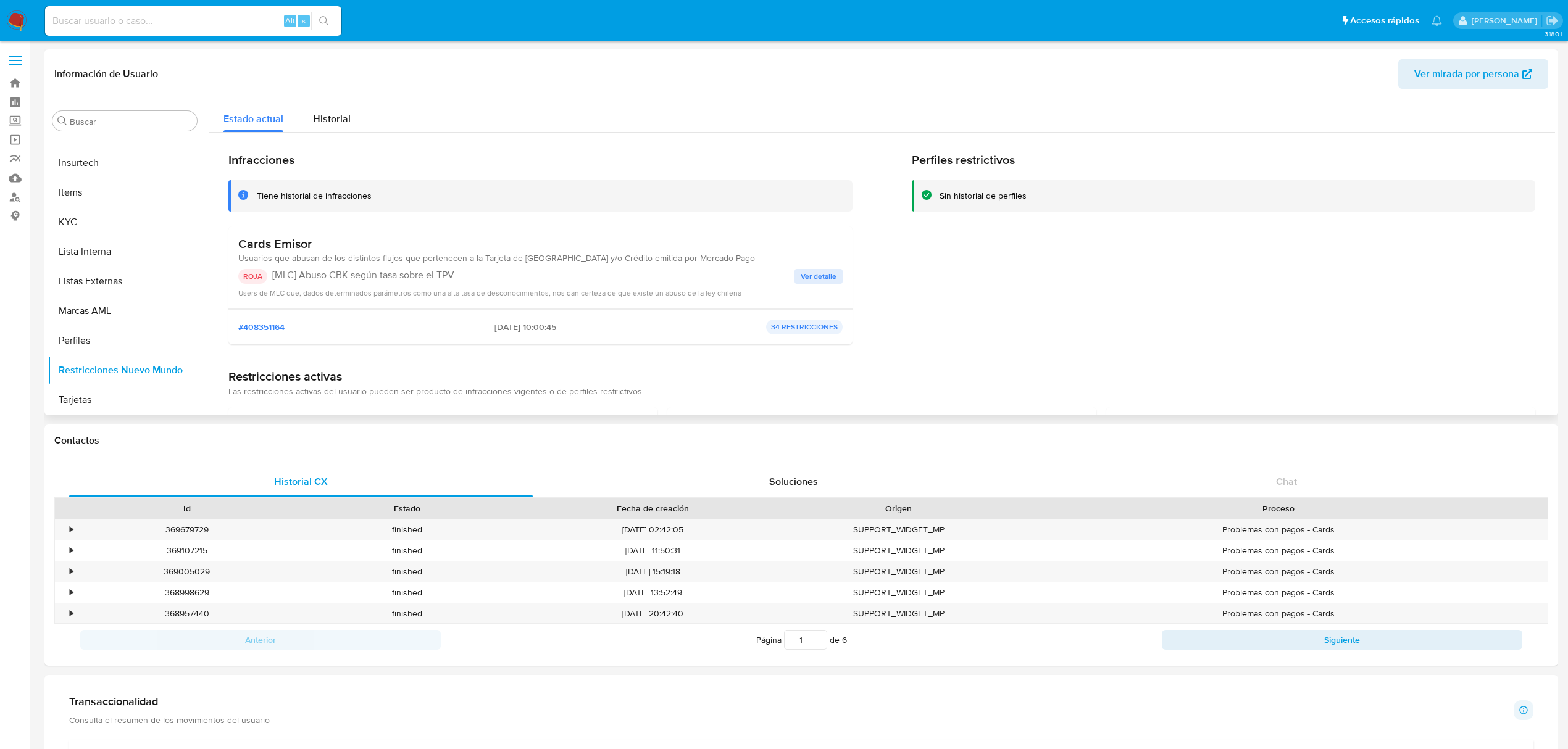
drag, startPoint x: 303, startPoint y: 262, endPoint x: 412, endPoint y: 268, distance: 109.2
click at [412, 268] on div "Cards Emisor Usuarios que abusan de los distintos flujos que pertenecen a la Ta…" at bounding box center [540, 267] width 604 height 63
click at [485, 271] on p "[MLC] Abuso CBK según tasa sobre el TPV" at bounding box center [534, 275] width 522 height 12
click at [68, 265] on button "Historial Casos" at bounding box center [119, 261] width 144 height 29
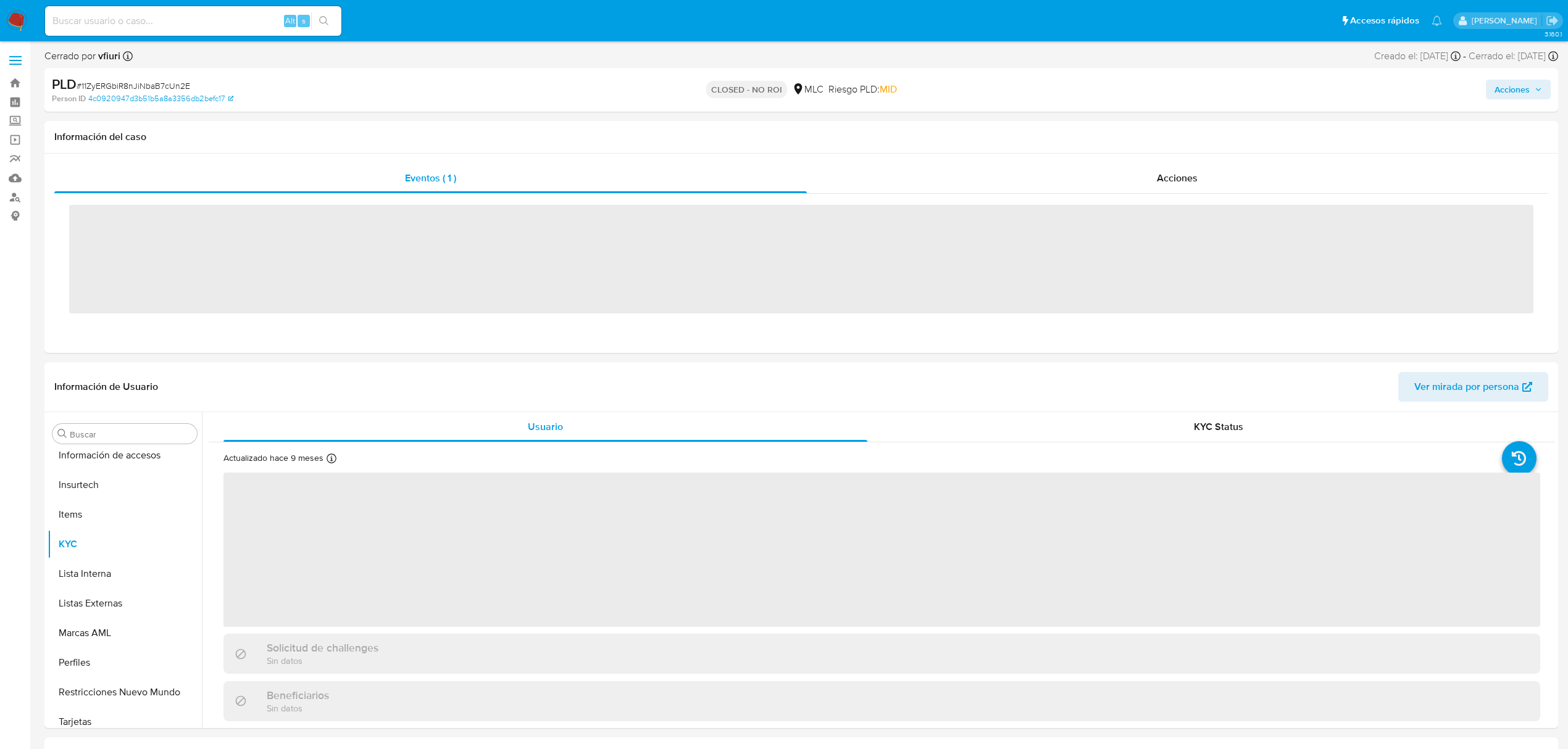
scroll to position [581, 0]
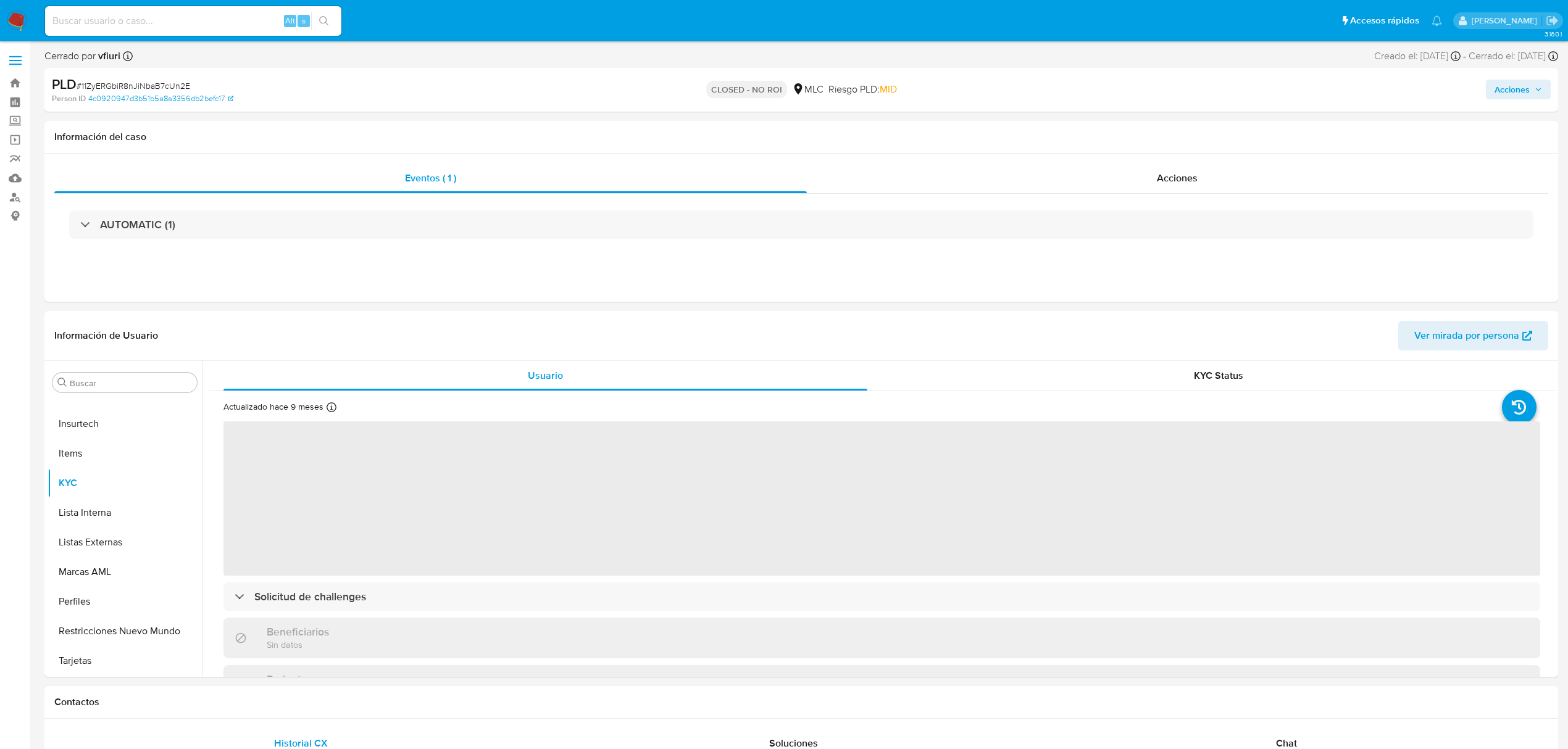
select select "10"
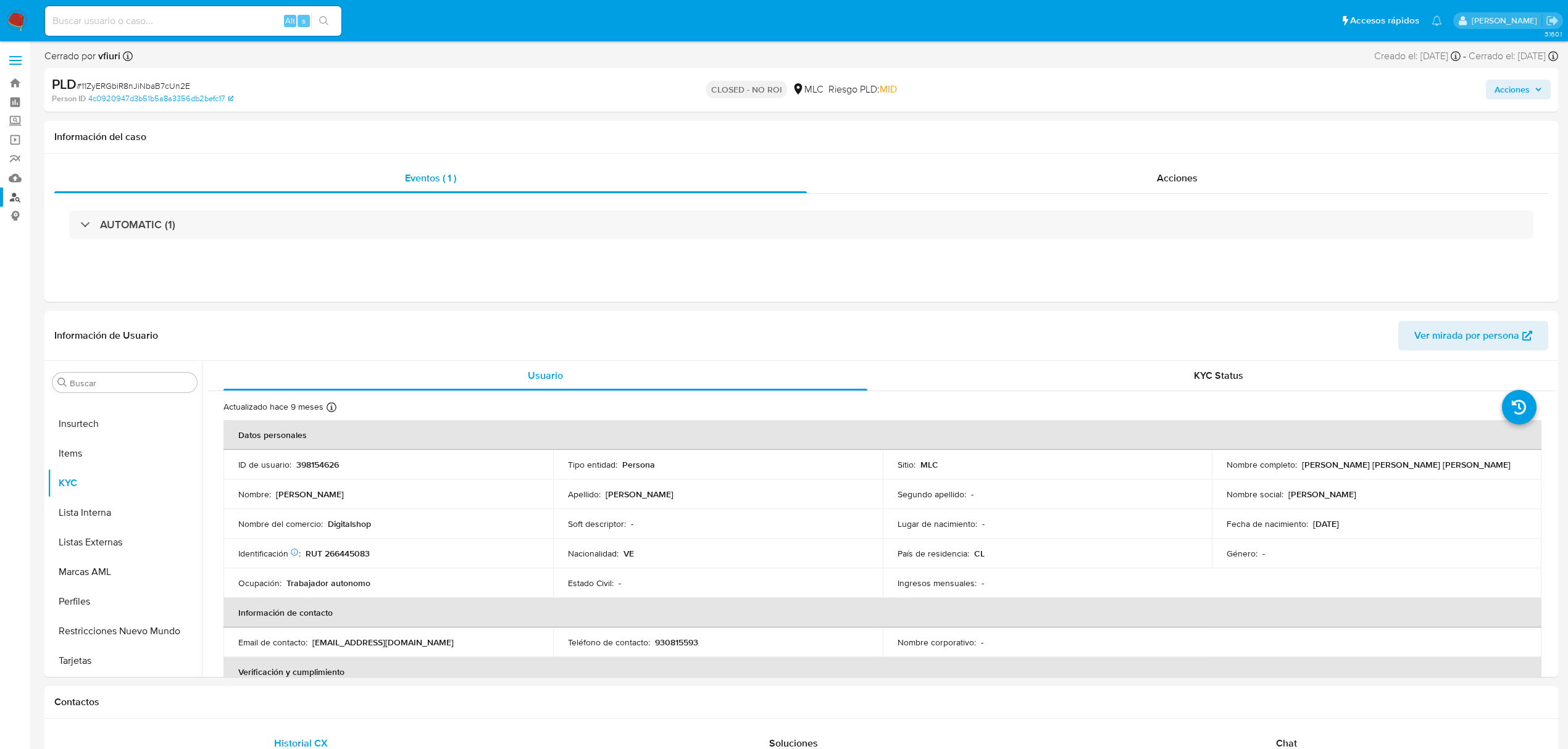
click at [8, 198] on link "Buscador de personas" at bounding box center [73, 197] width 147 height 19
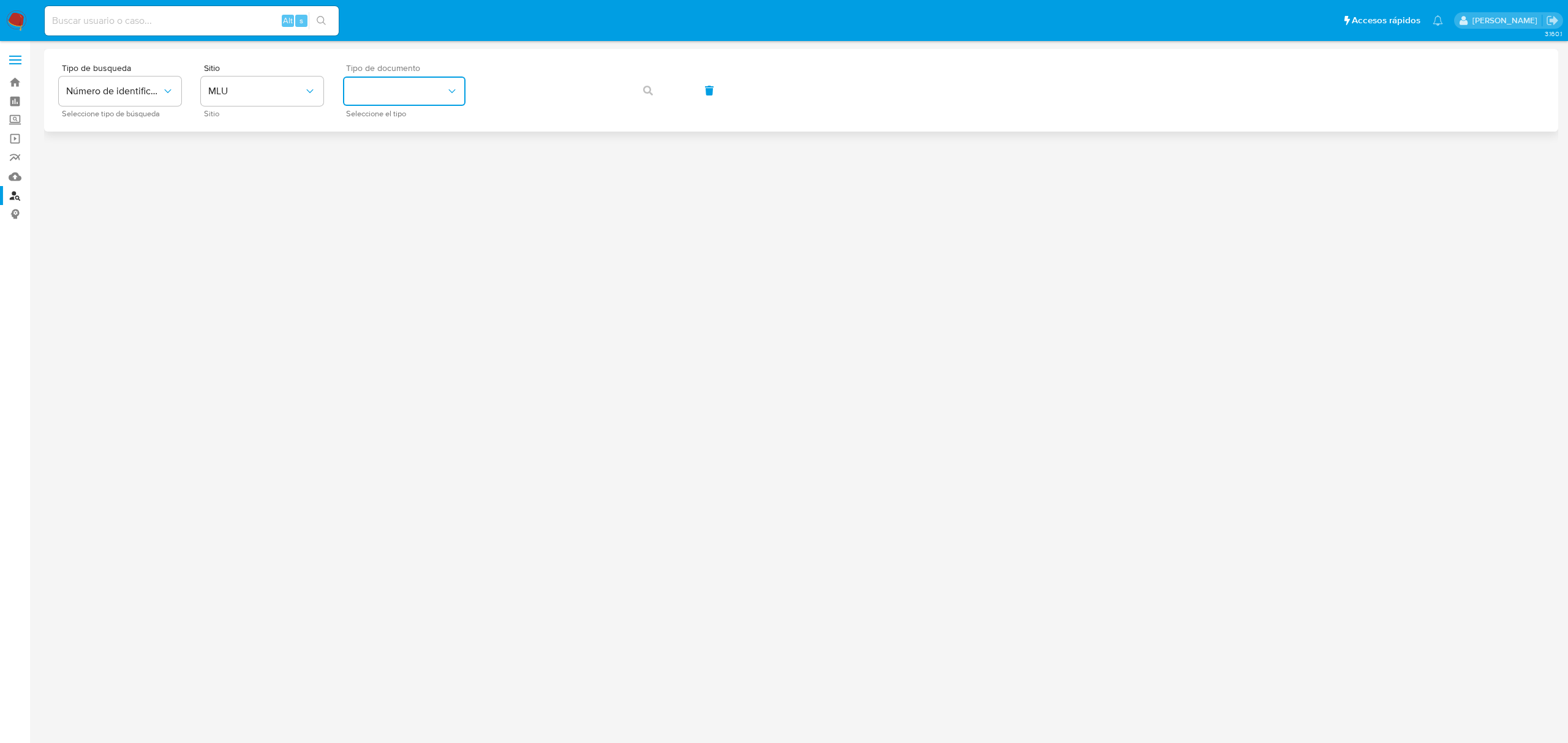
click at [419, 101] on button "identificationType" at bounding box center [404, 91] width 123 height 29
click at [412, 166] on div "RUT RUT" at bounding box center [401, 171] width 101 height 42
click at [651, 93] on icon "button" at bounding box center [647, 90] width 9 height 9
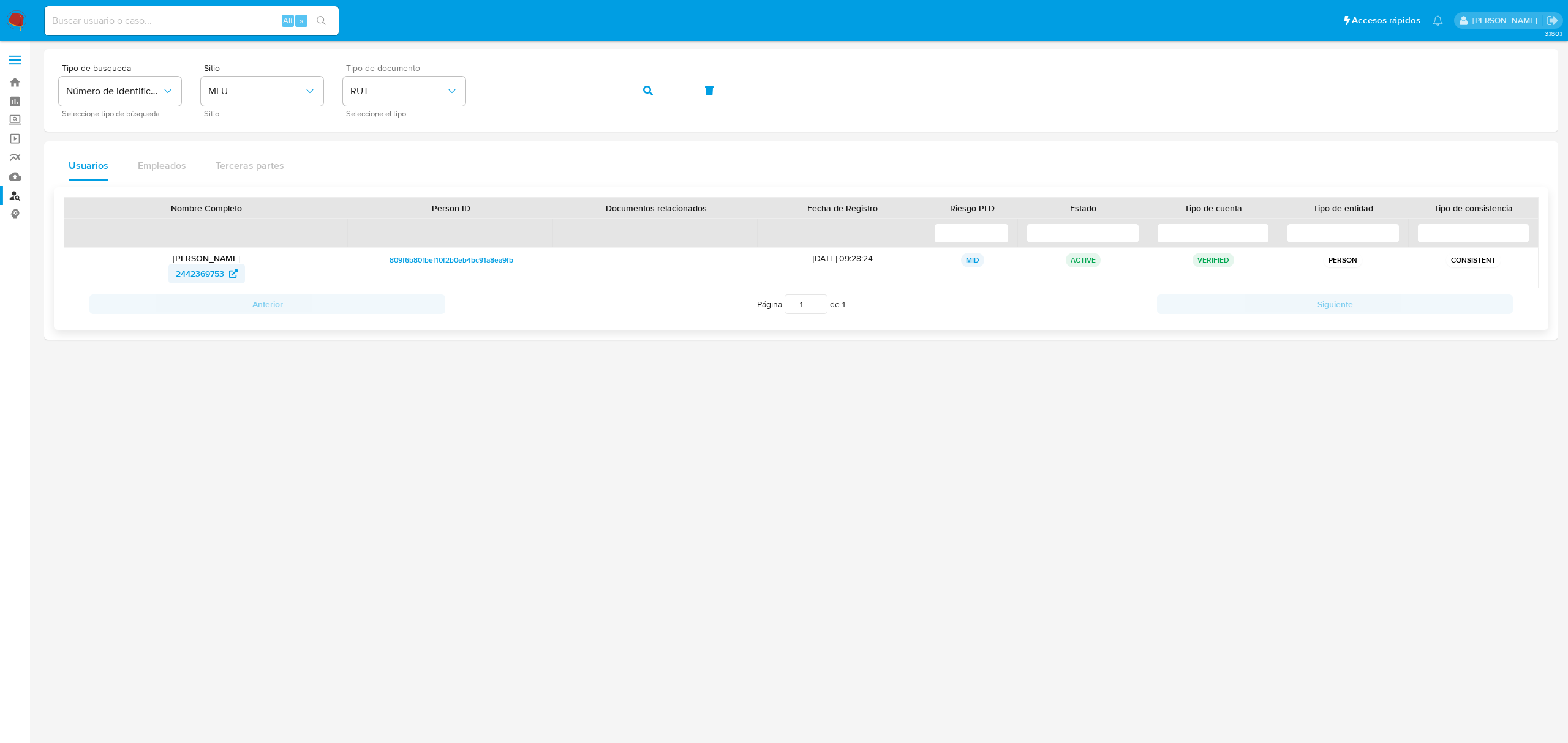
click at [209, 270] on span "2442369753" at bounding box center [200, 274] width 49 height 20
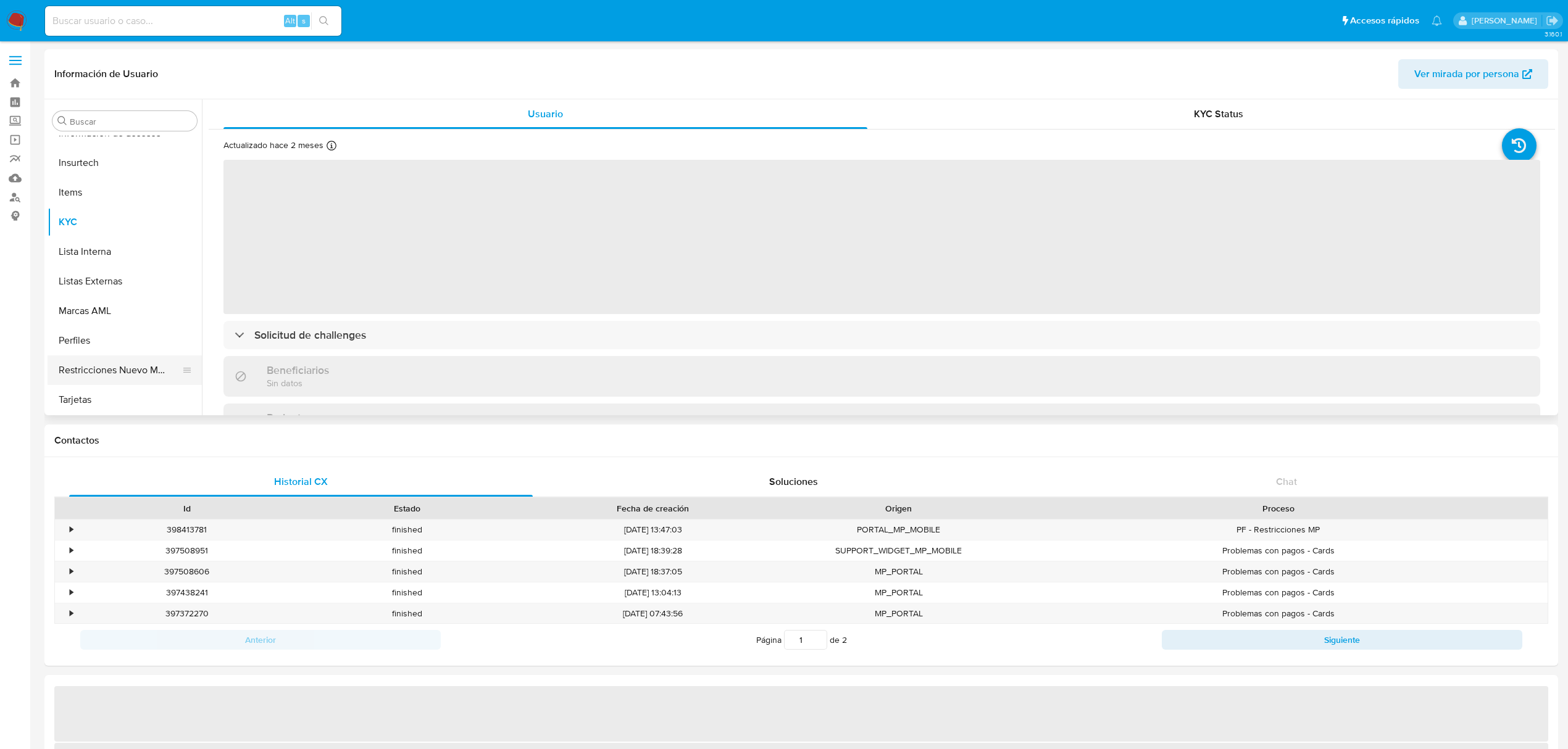
select select "10"
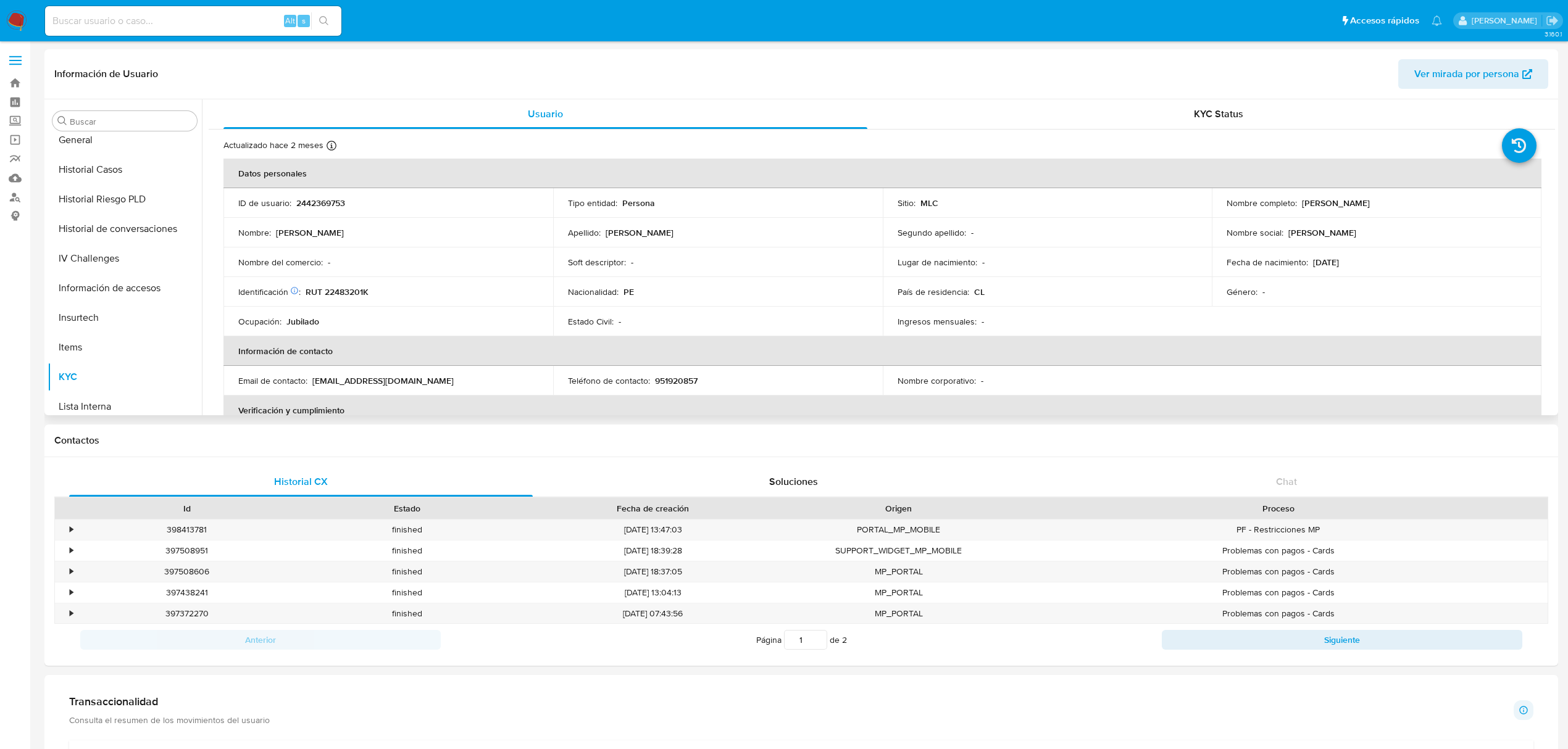
scroll to position [333, 0]
click at [87, 262] on button "Historial Casos" at bounding box center [119, 261] width 144 height 29
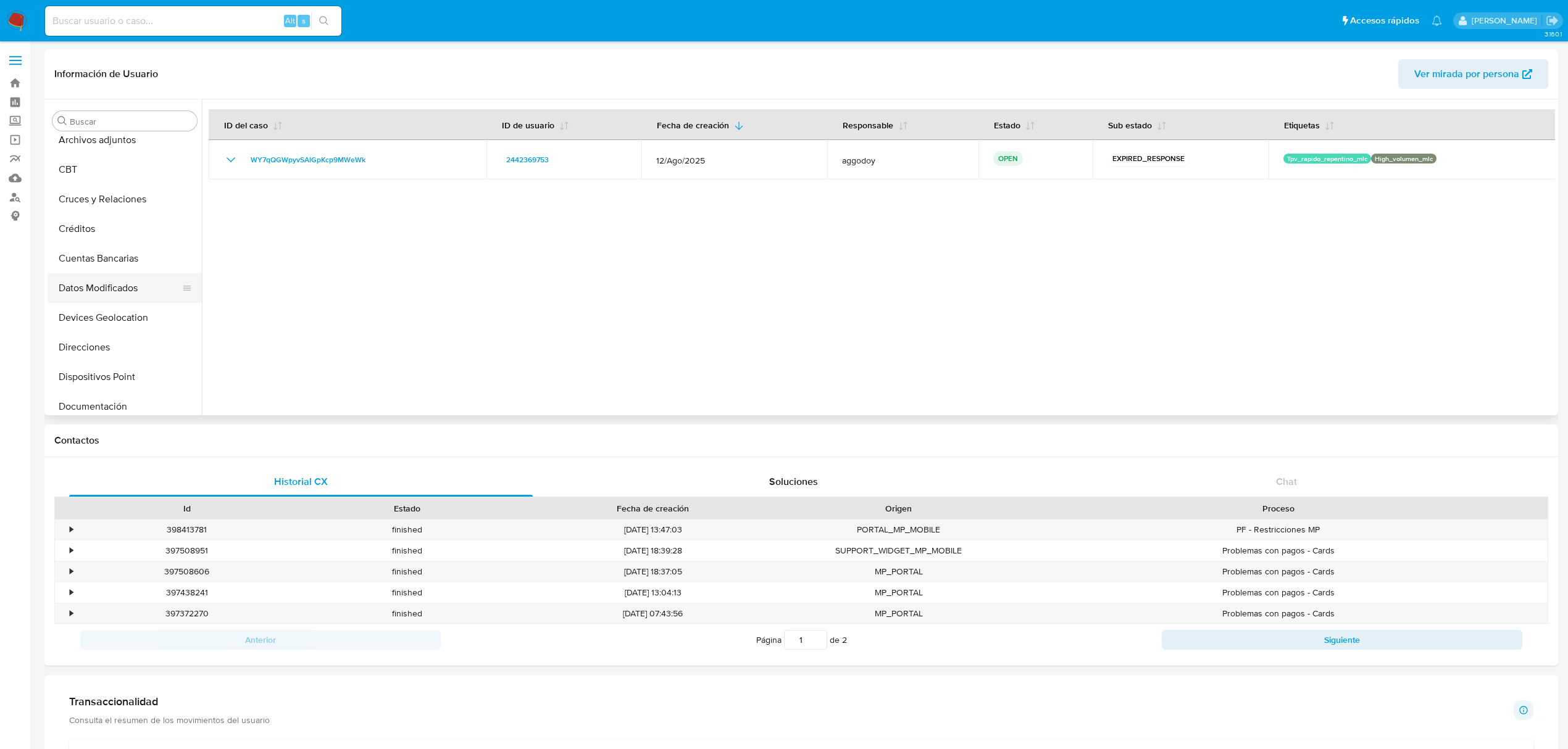
scroll to position [3, 0]
click at [102, 289] on button "Cruces y Relaciones" at bounding box center [119, 295] width 144 height 29
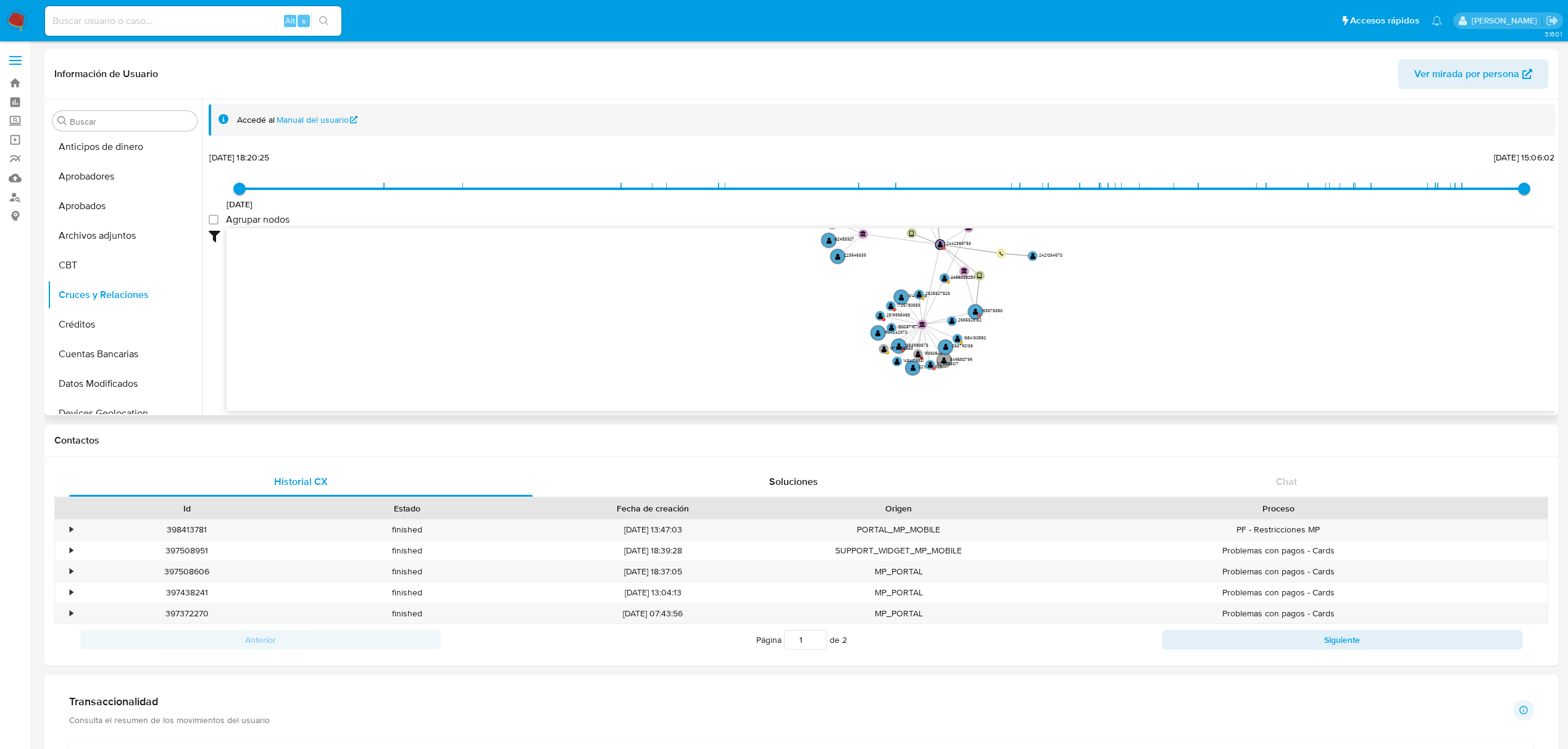
drag, startPoint x: 760, startPoint y: 348, endPoint x: 725, endPoint y: 317, distance: 46.8
click at [725, 317] on icon "device-682880e81372929236cf900e  user-2442369753  2442369753 user-2455035284 …" at bounding box center [891, 318] width 1328 height 179
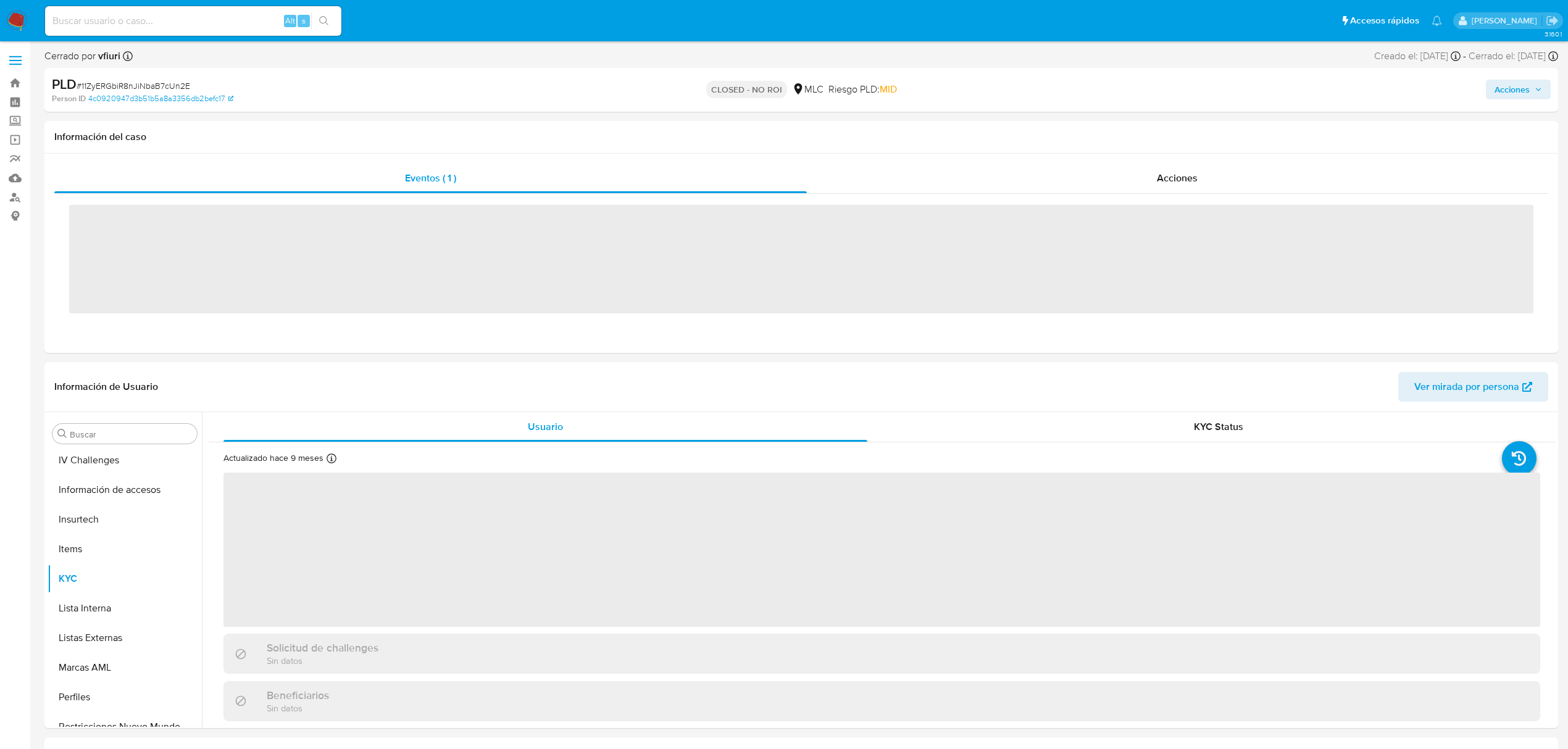
scroll to position [581, 0]
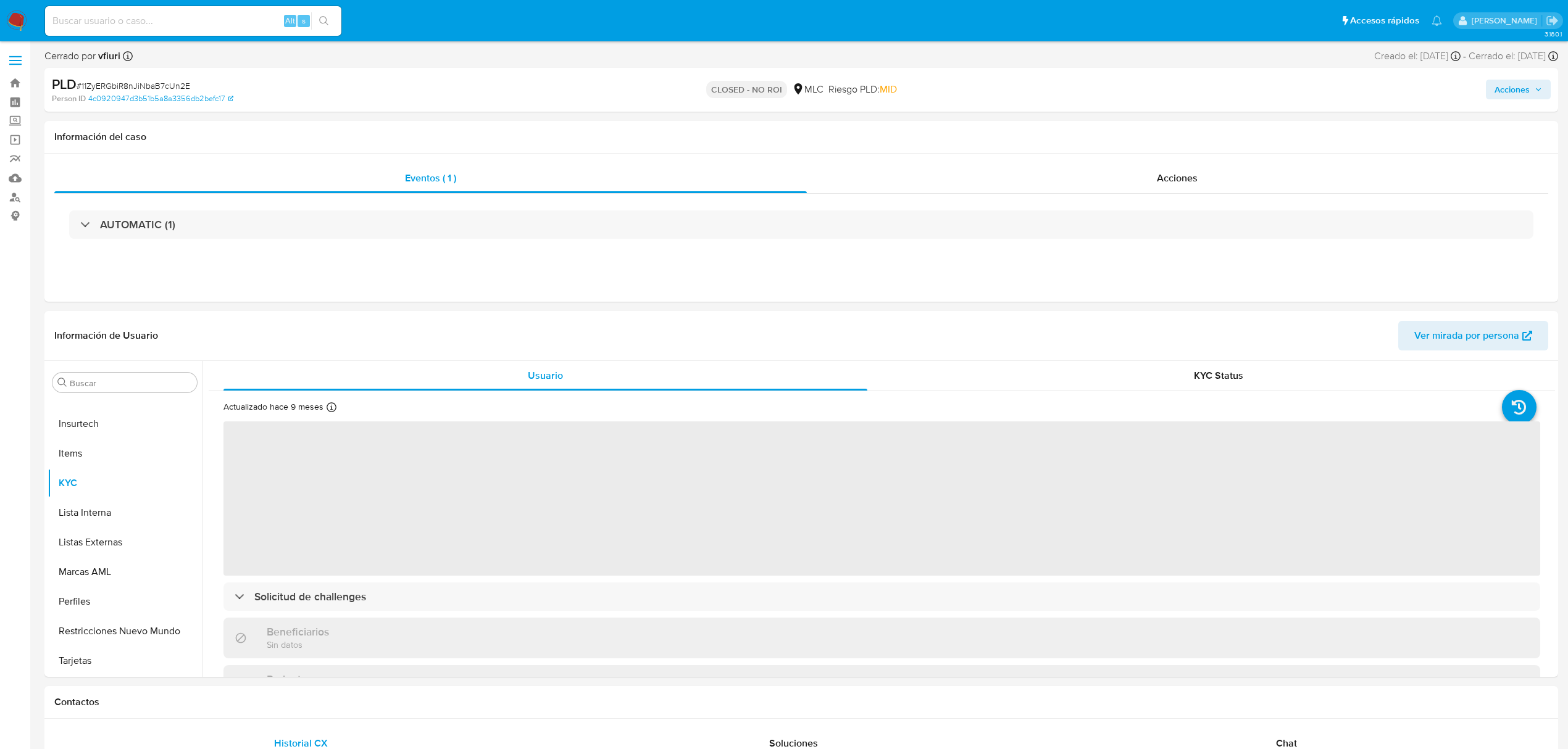
select select "10"
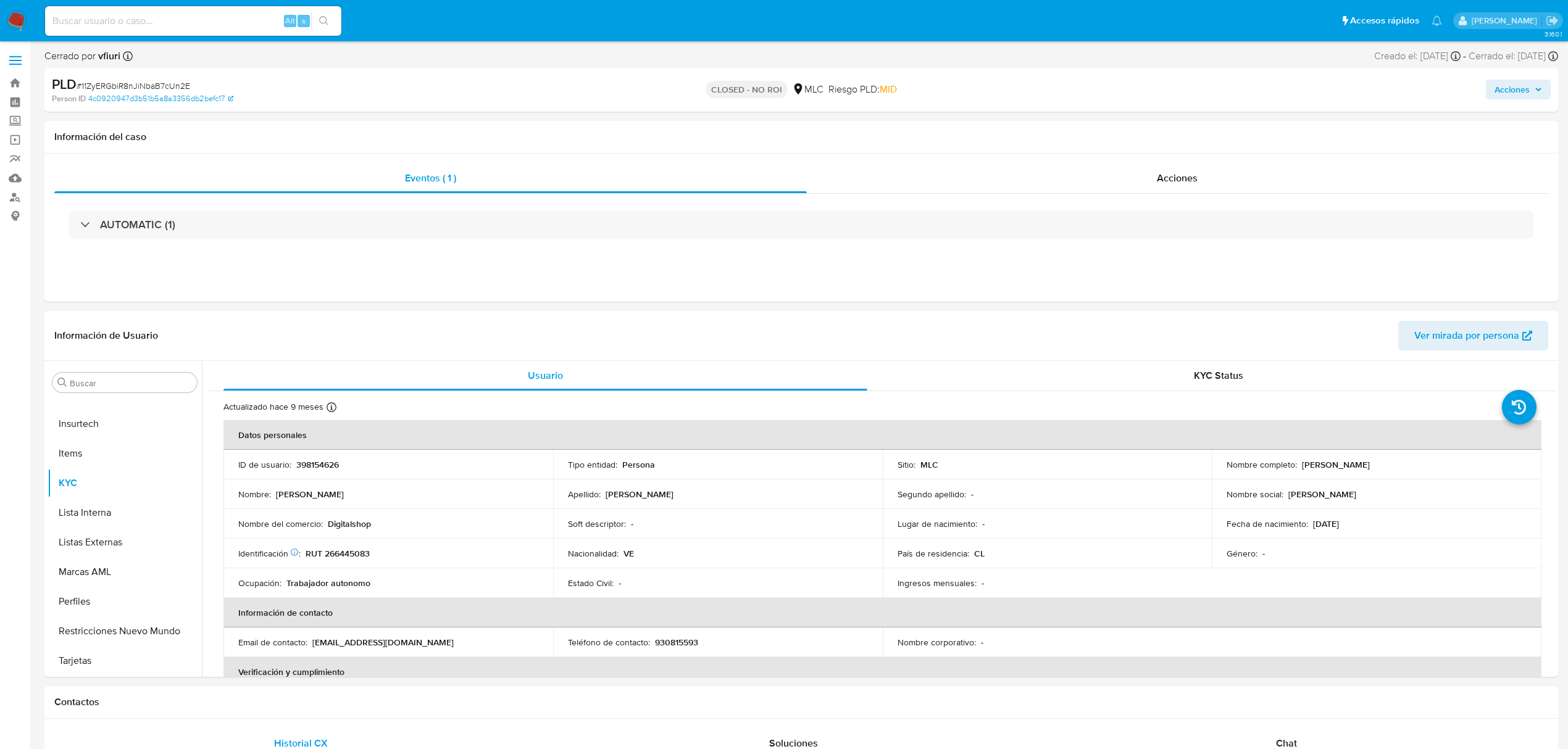
click at [181, 28] on div "Alt s" at bounding box center [192, 21] width 296 height 29
click at [187, 23] on input at bounding box center [192, 21] width 296 height 16
paste input "1972206560"
type input "1972206560"
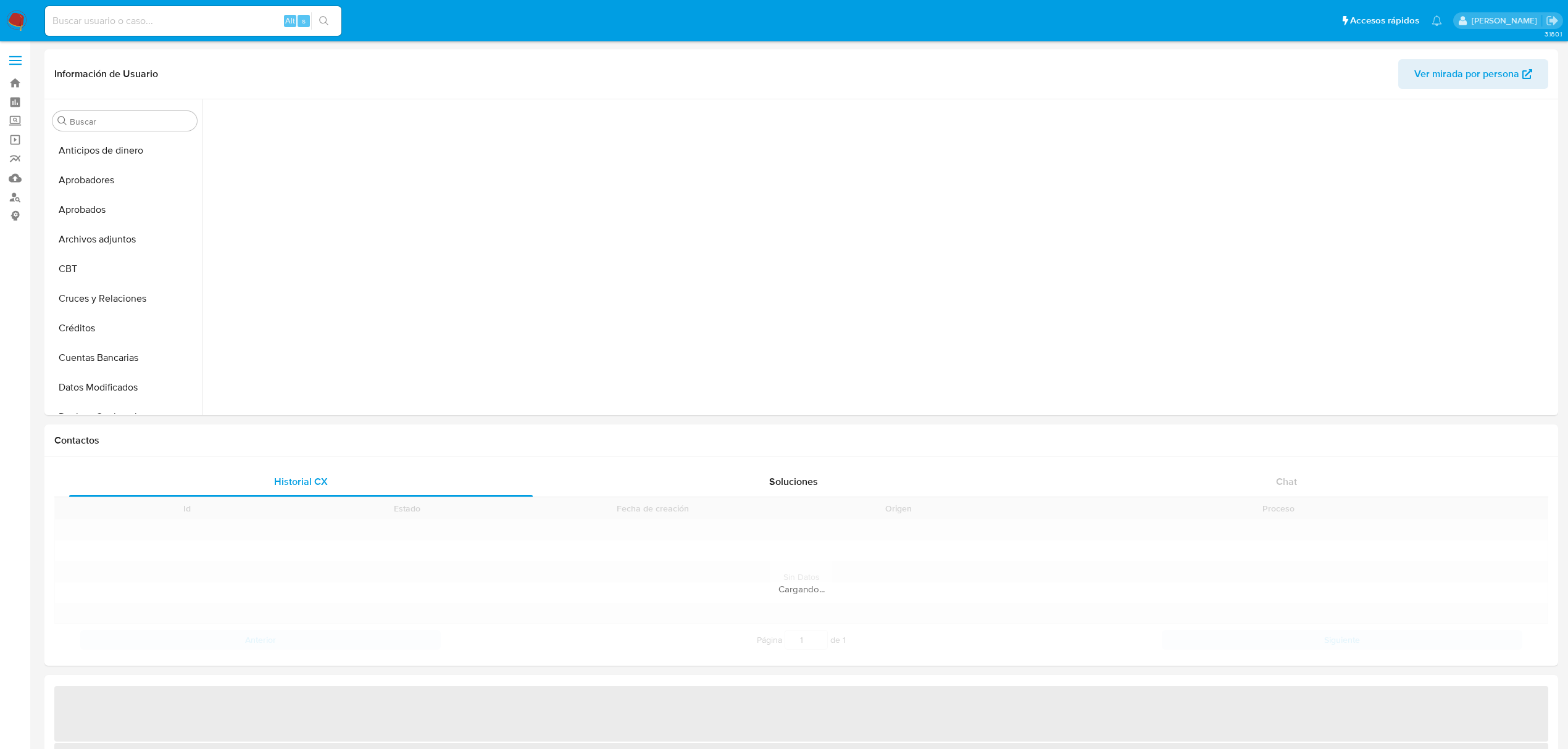
scroll to position [580, 0]
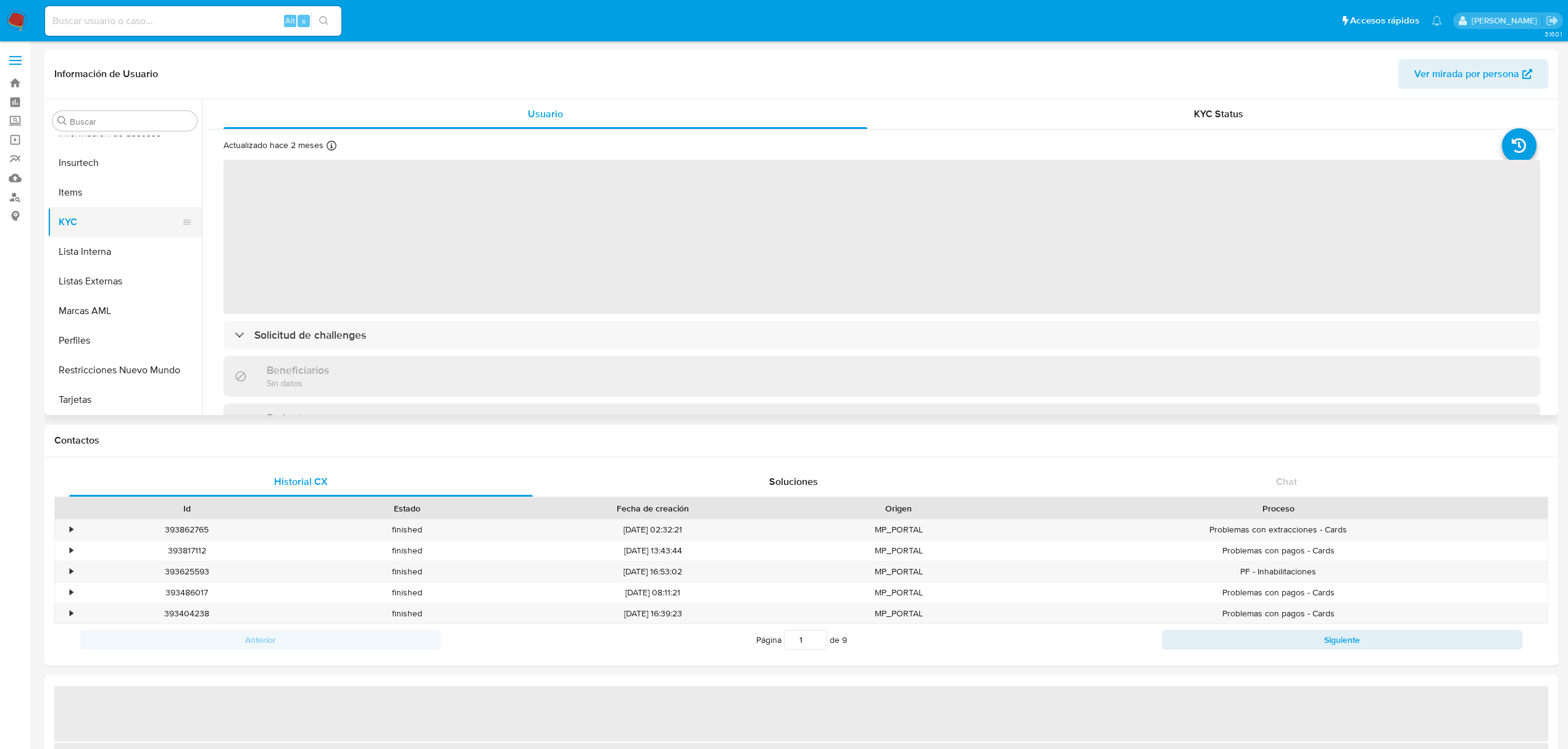
select select "10"
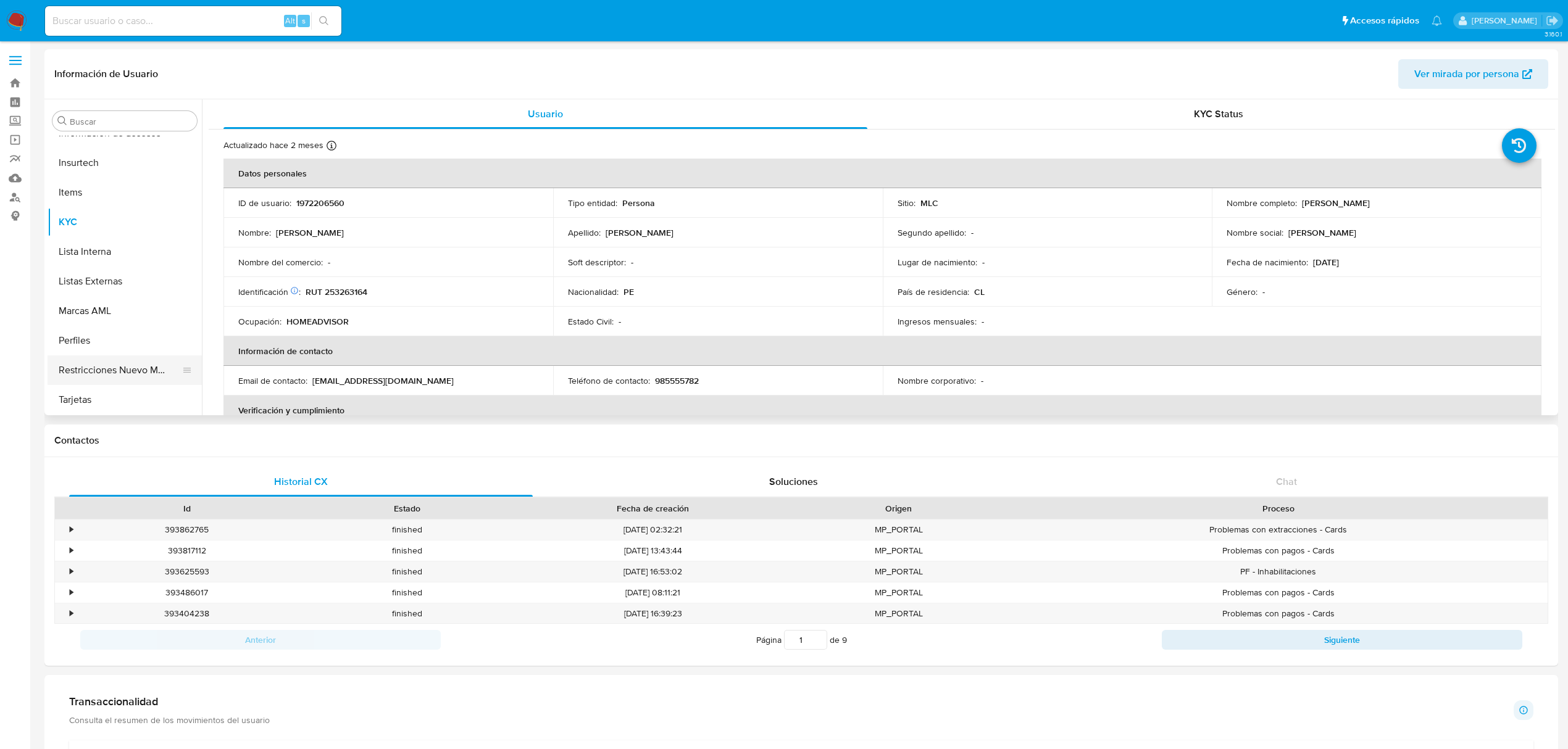
click at [132, 367] on button "Restricciones Nuevo Mundo" at bounding box center [119, 370] width 144 height 29
